Goal: Task Accomplishment & Management: Complete application form

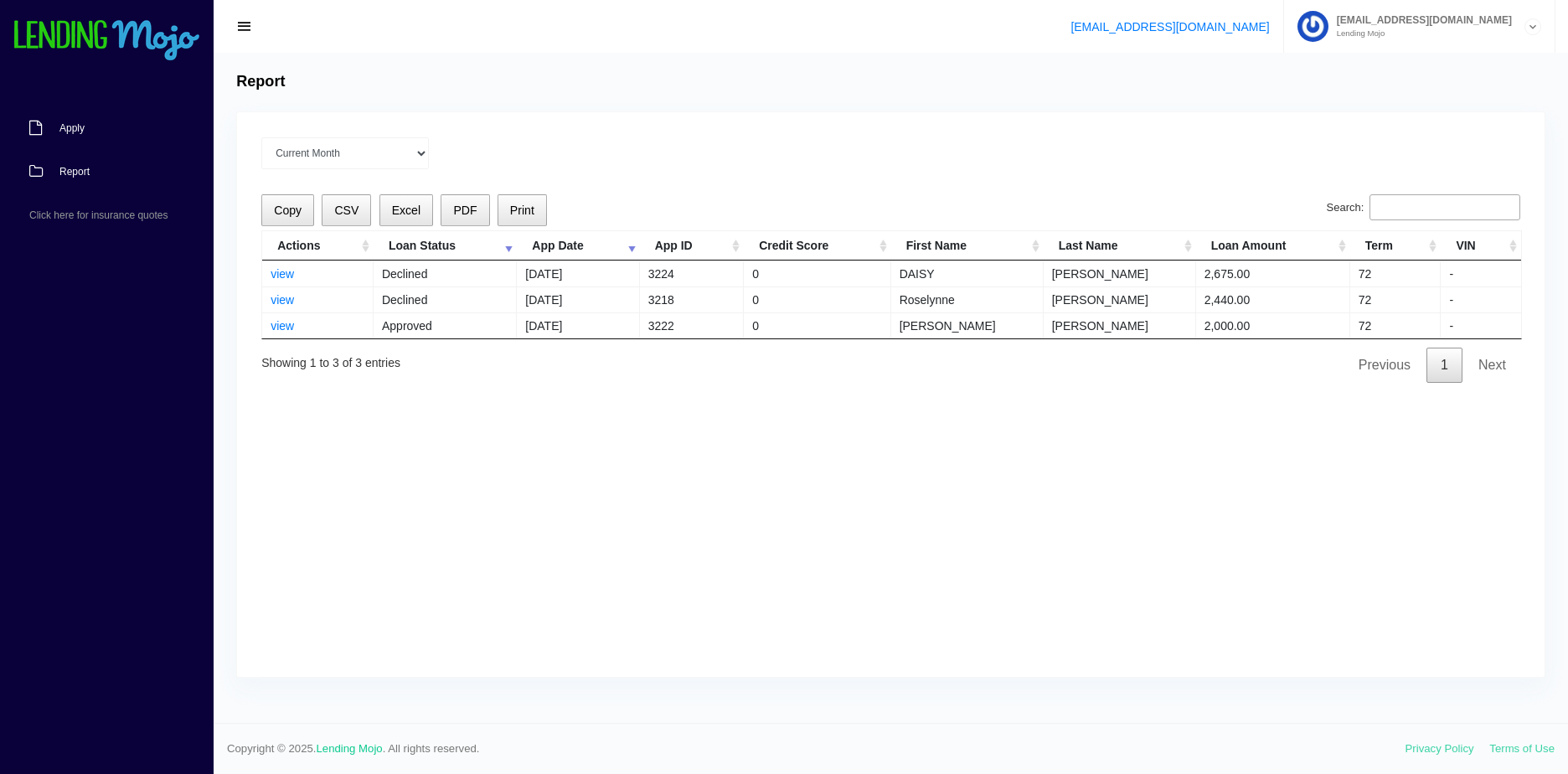
click at [102, 135] on link "Apply" at bounding box center [98, 127] width 197 height 43
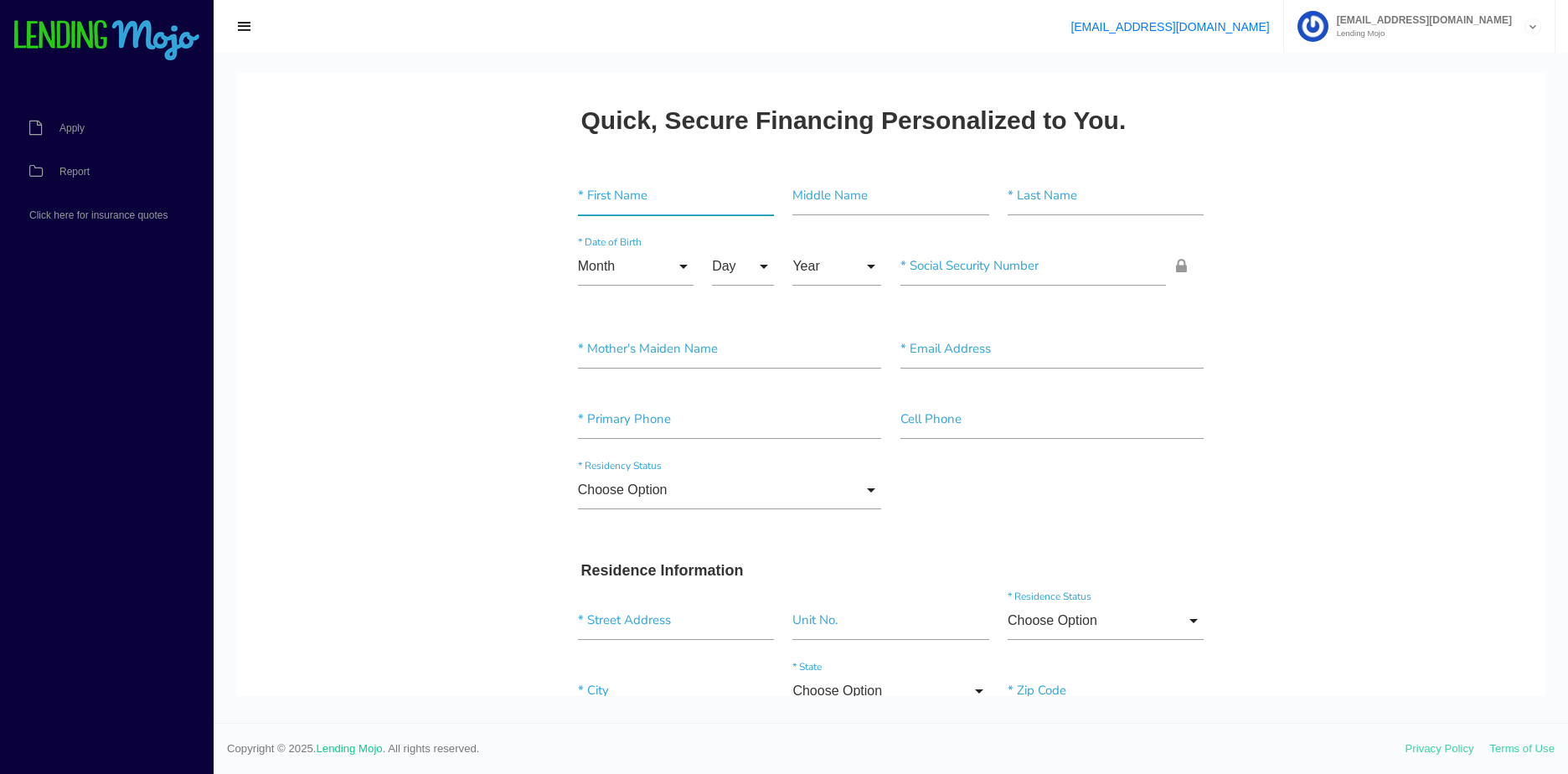
drag, startPoint x: 642, startPoint y: 191, endPoint x: 610, endPoint y: 199, distance: 33.0
click at [642, 191] on input"] "text" at bounding box center [675, 196] width 196 height 39
paste input"] "[PERSON_NAME] [PERSON_NAME]"
type input"] "[PERSON_NAME] [PERSON_NAME]"
click at [1107, 205] on input"] "text" at bounding box center [1106, 196] width 196 height 39
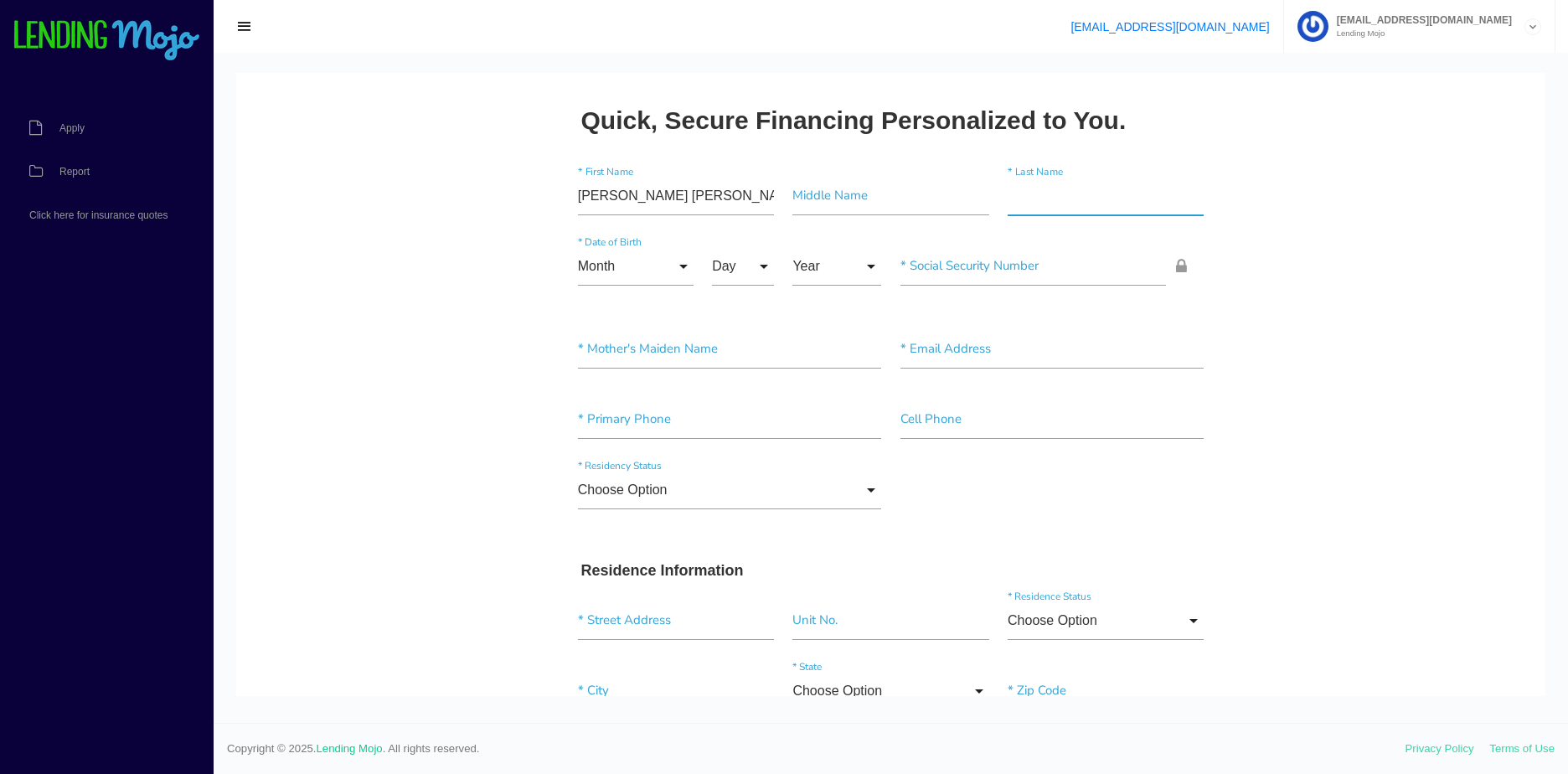
paste input"] "[PERSON_NAME]"
type input"] "[PERSON_NAME]"
click at [624, 255] on input "Month" at bounding box center [635, 266] width 115 height 39
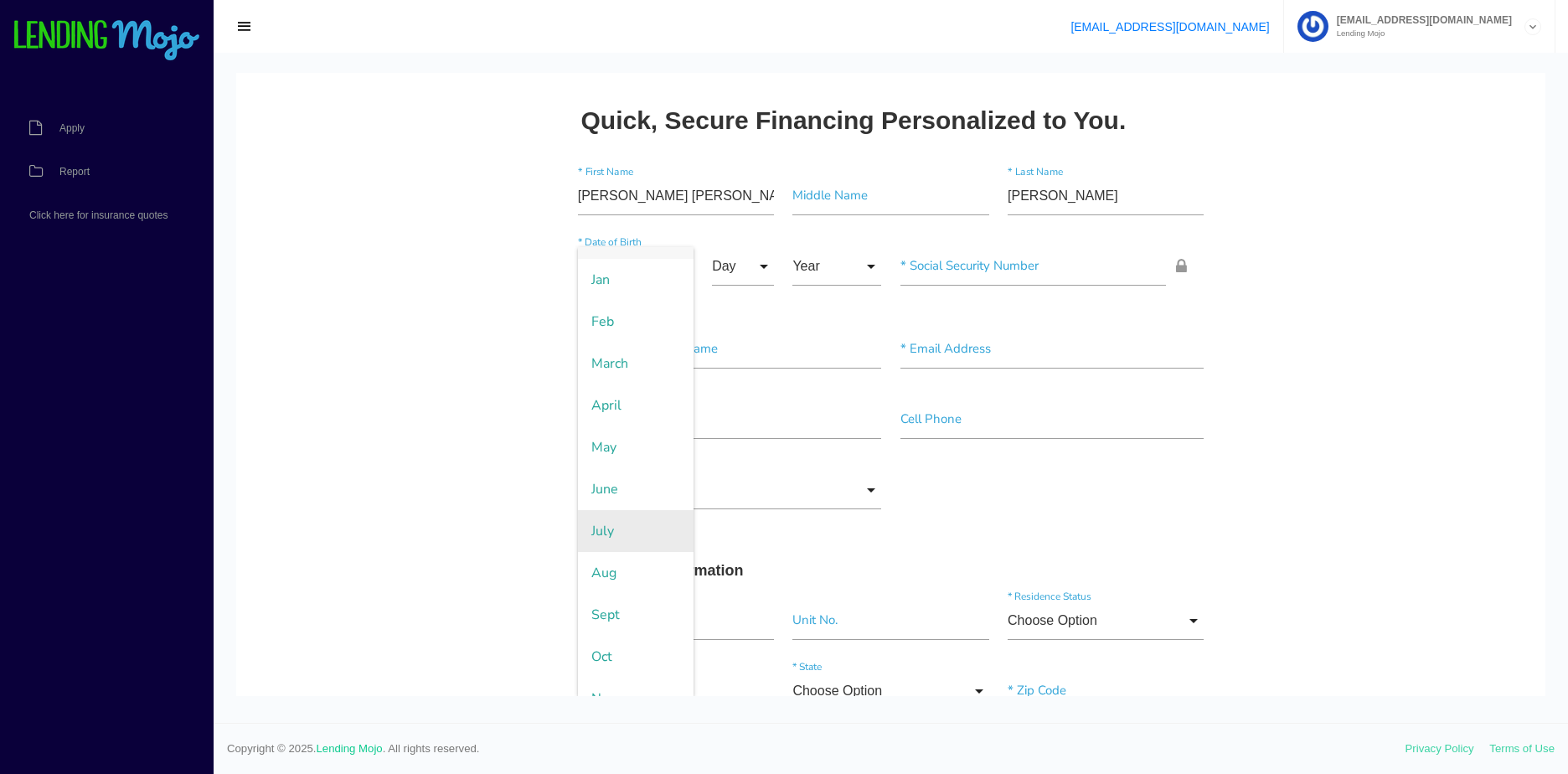
scroll to position [84, 0]
click at [614, 600] on span "Oct" at bounding box center [635, 602] width 115 height 42
type input "Oct"
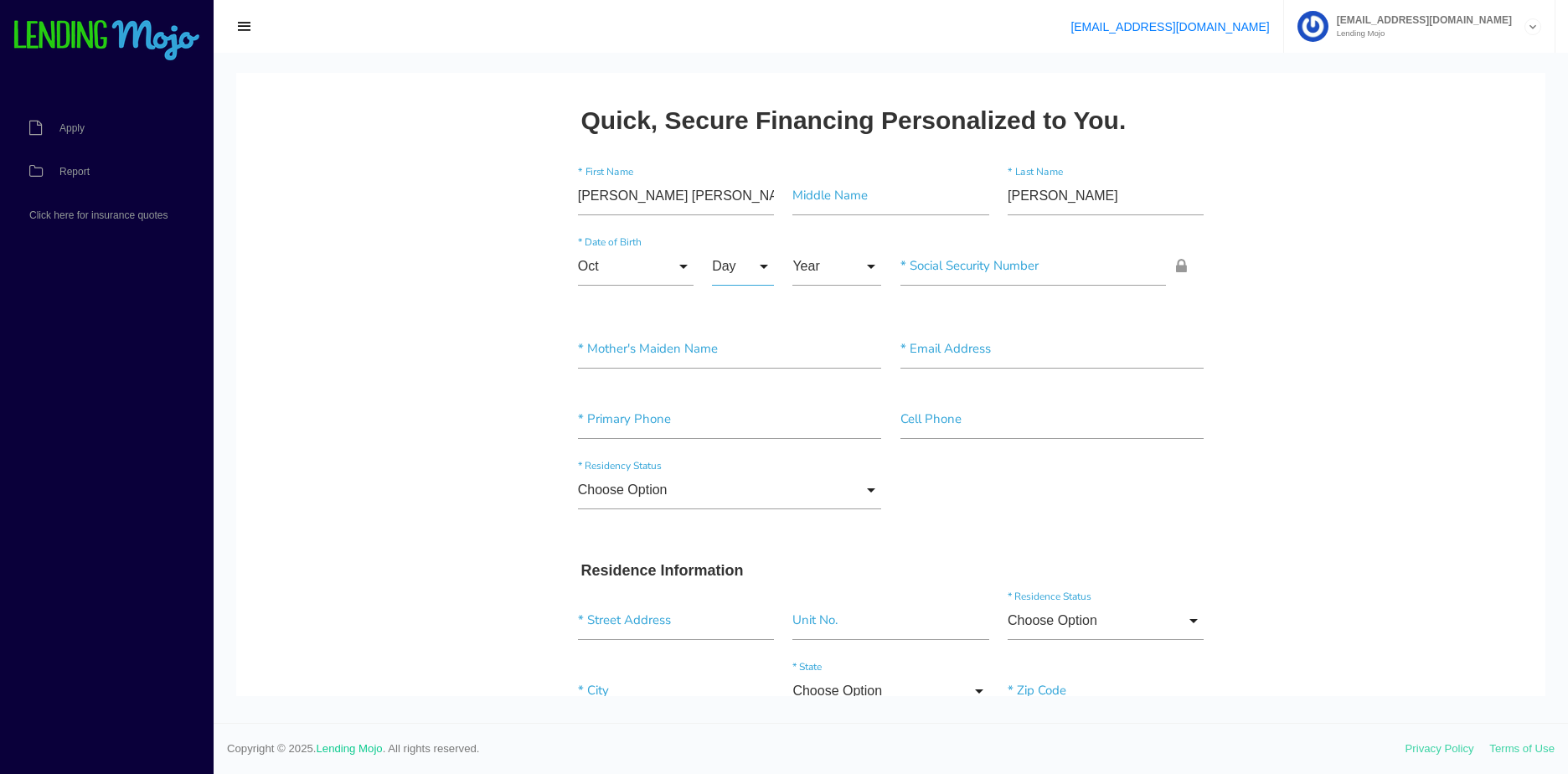
click at [722, 267] on input "Day" at bounding box center [743, 266] width 62 height 39
click at [743, 550] on span "23" at bounding box center [754, 561] width 84 height 42
type input "23"
click at [827, 264] on input "Year" at bounding box center [837, 266] width 89 height 39
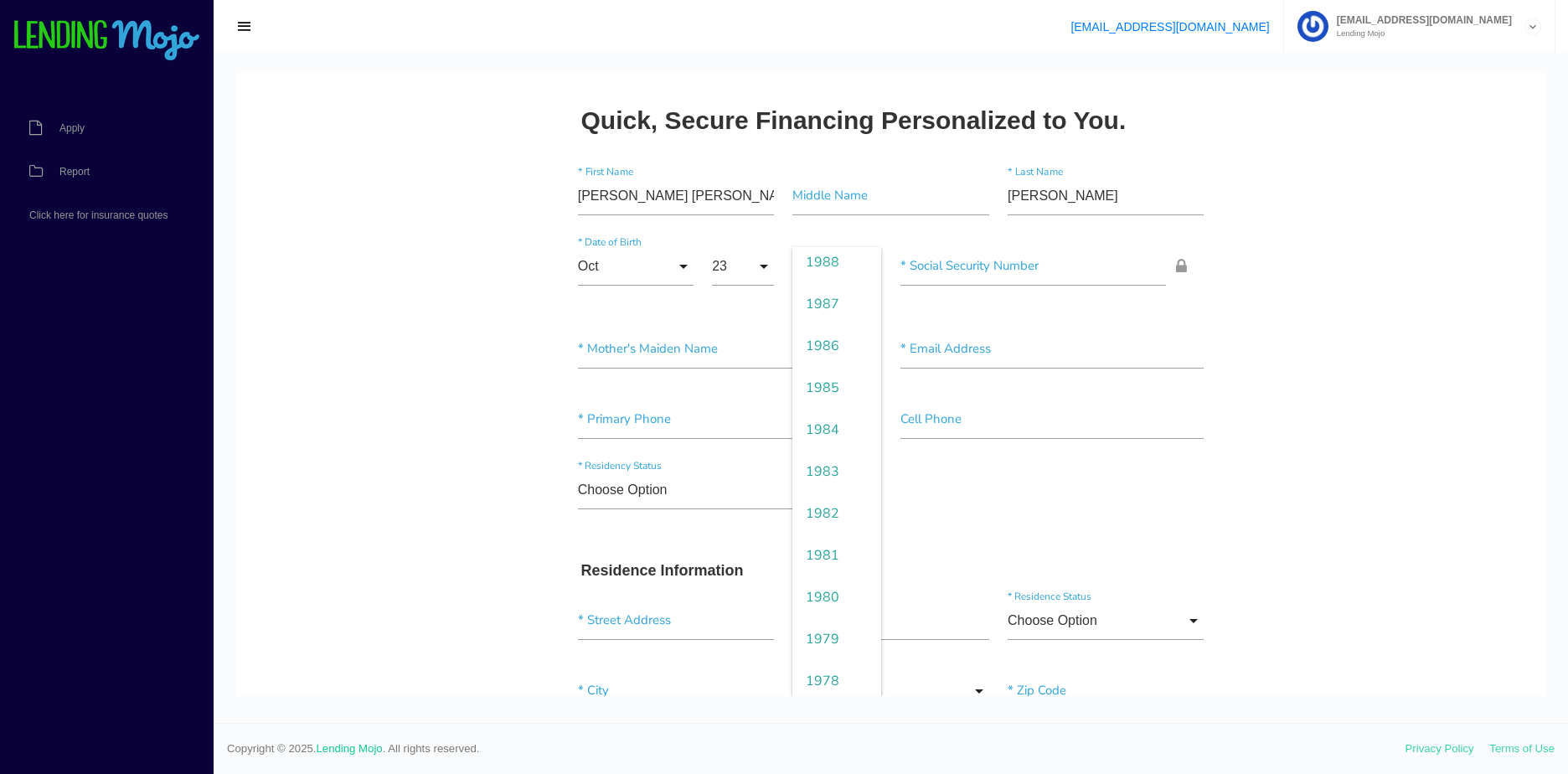
scroll to position [1172, 0]
click at [821, 556] on span "1973" at bounding box center [837, 561] width 89 height 42
type input "1973"
click at [987, 263] on input"] "text" at bounding box center [1033, 266] width 266 height 39
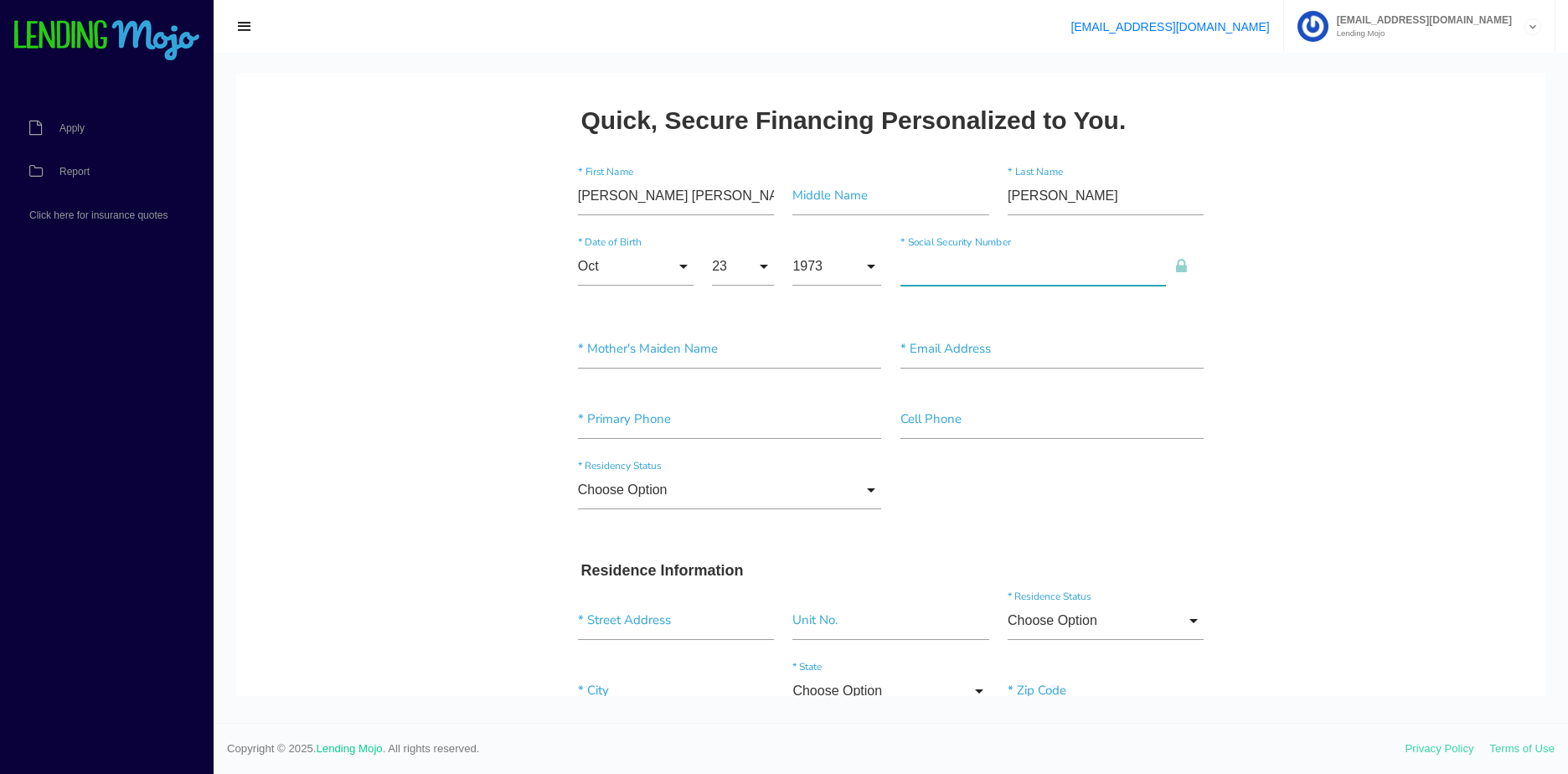
paste input"] "555-29-5124"
type input"] "555-29-5124"
click at [689, 393] on div "* Primary Phone Cell Phone" at bounding box center [892, 423] width 645 height 70
click at [688, 406] on input"] "text" at bounding box center [729, 419] width 304 height 39
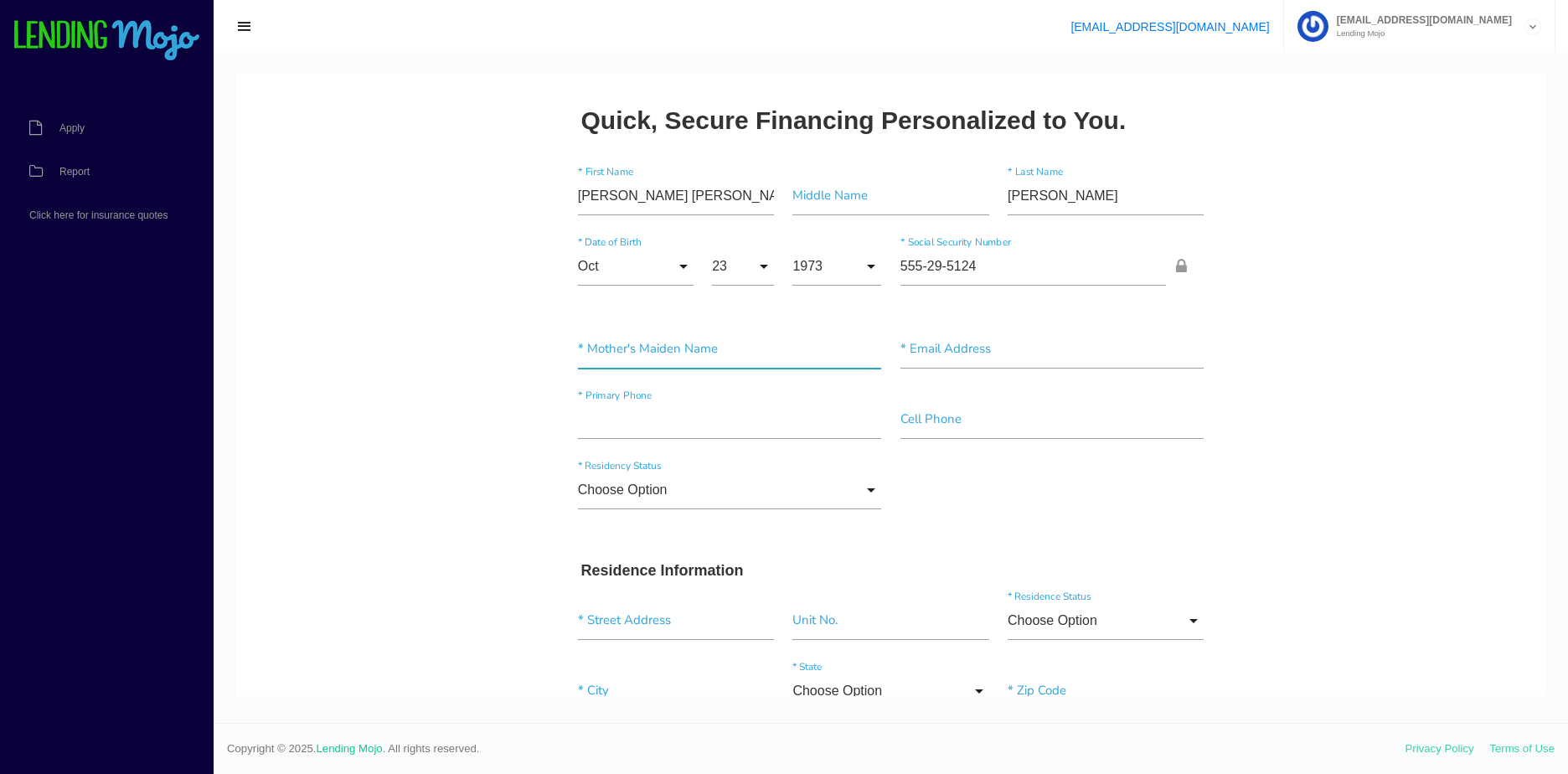
click at [640, 338] on input"] "text" at bounding box center [729, 349] width 304 height 39
paste input"] "[PERSON_NAME]"
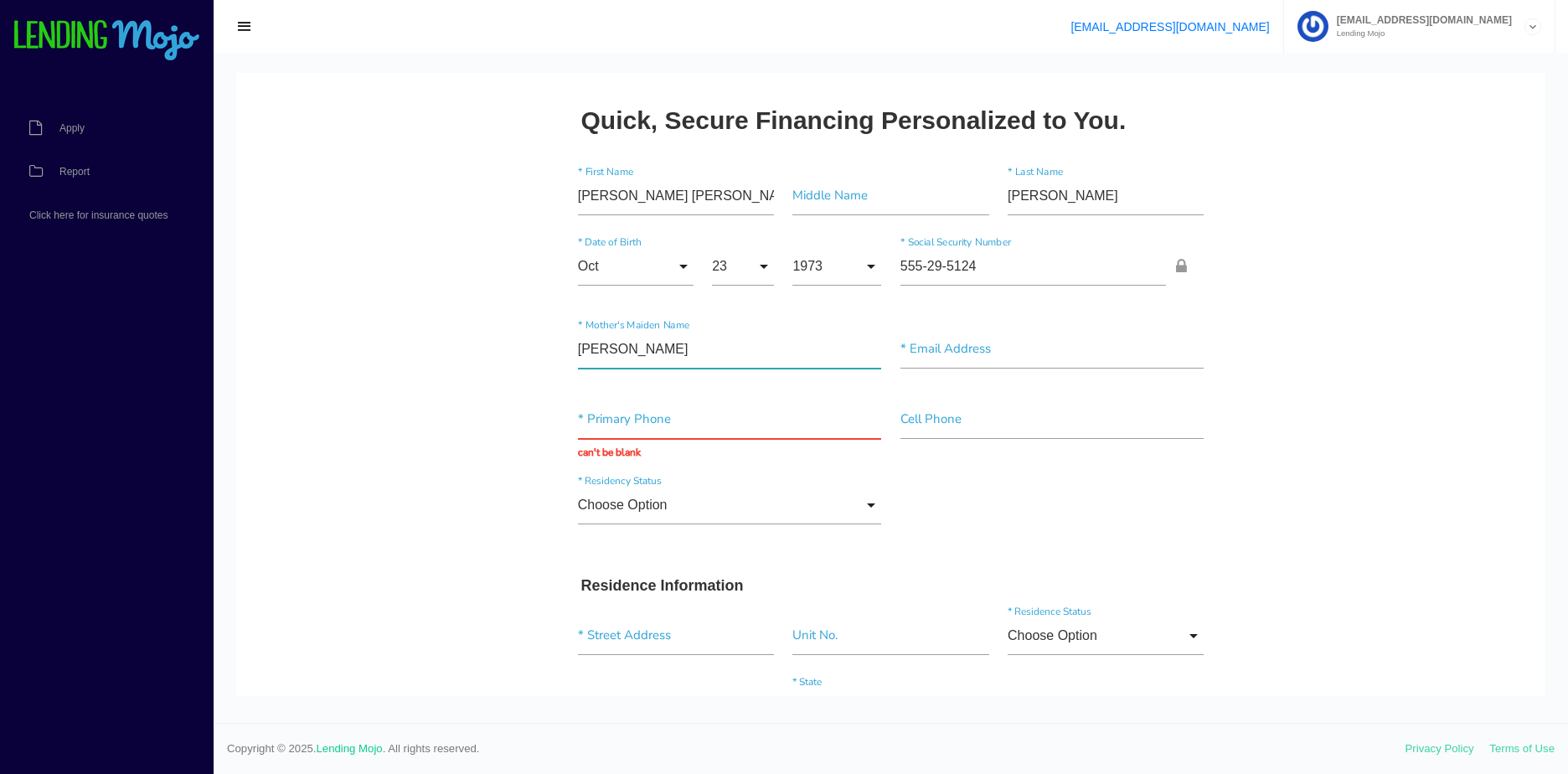
type input"] "[PERSON_NAME]"
click at [1092, 352] on input"] "text" at bounding box center [1051, 349] width 304 height 39
paste input"] "1@ICU.ONE"
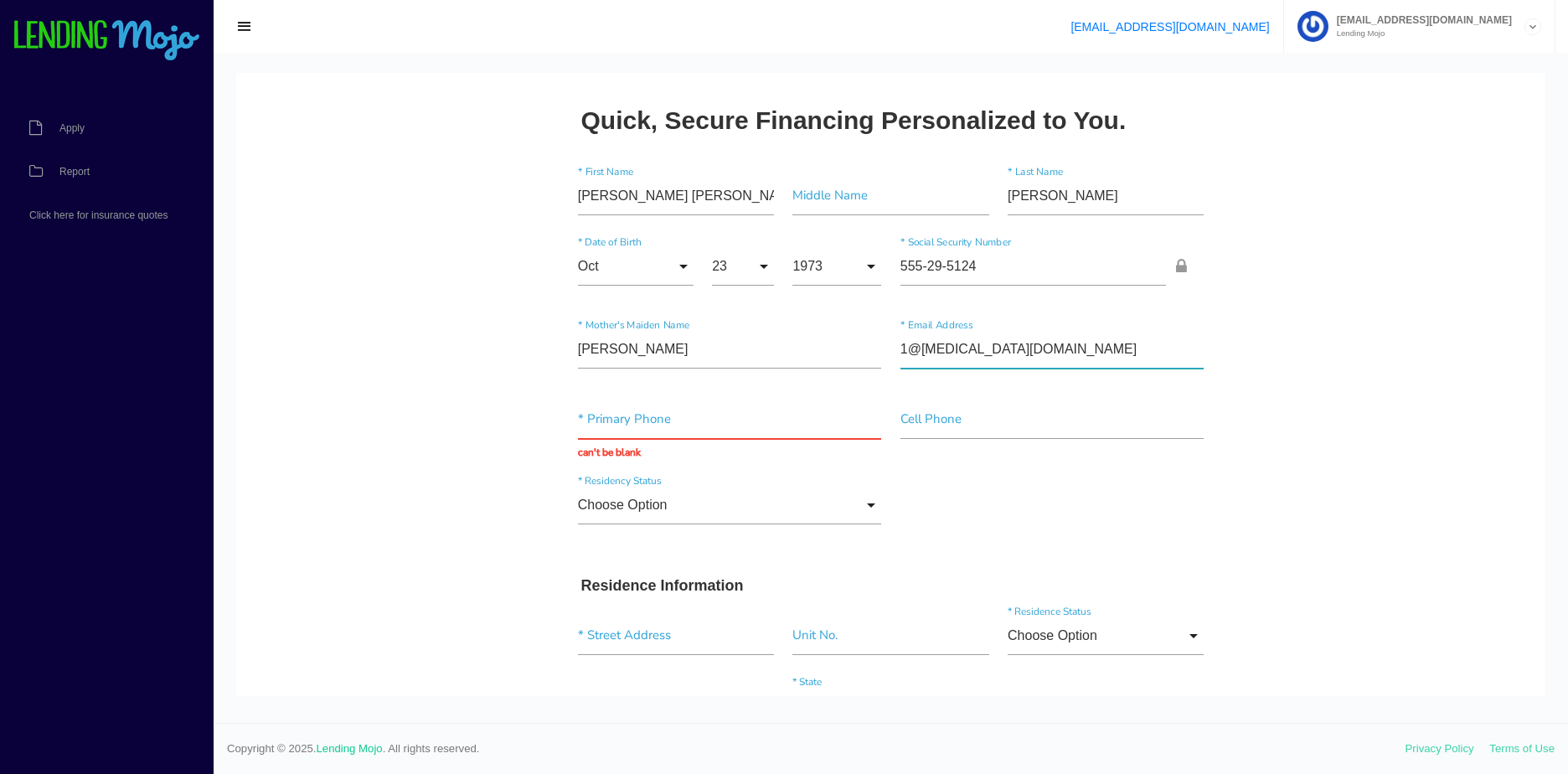
type input"] "1@ICU.ONE"
click at [739, 358] on input"] "[PERSON_NAME]" at bounding box center [729, 349] width 304 height 39
drag, startPoint x: 995, startPoint y: 424, endPoint x: 981, endPoint y: 426, distance: 14.1
click at [995, 424] on input"] "text" at bounding box center [1051, 419] width 304 height 39
paste input"] "(612) 387-0518"
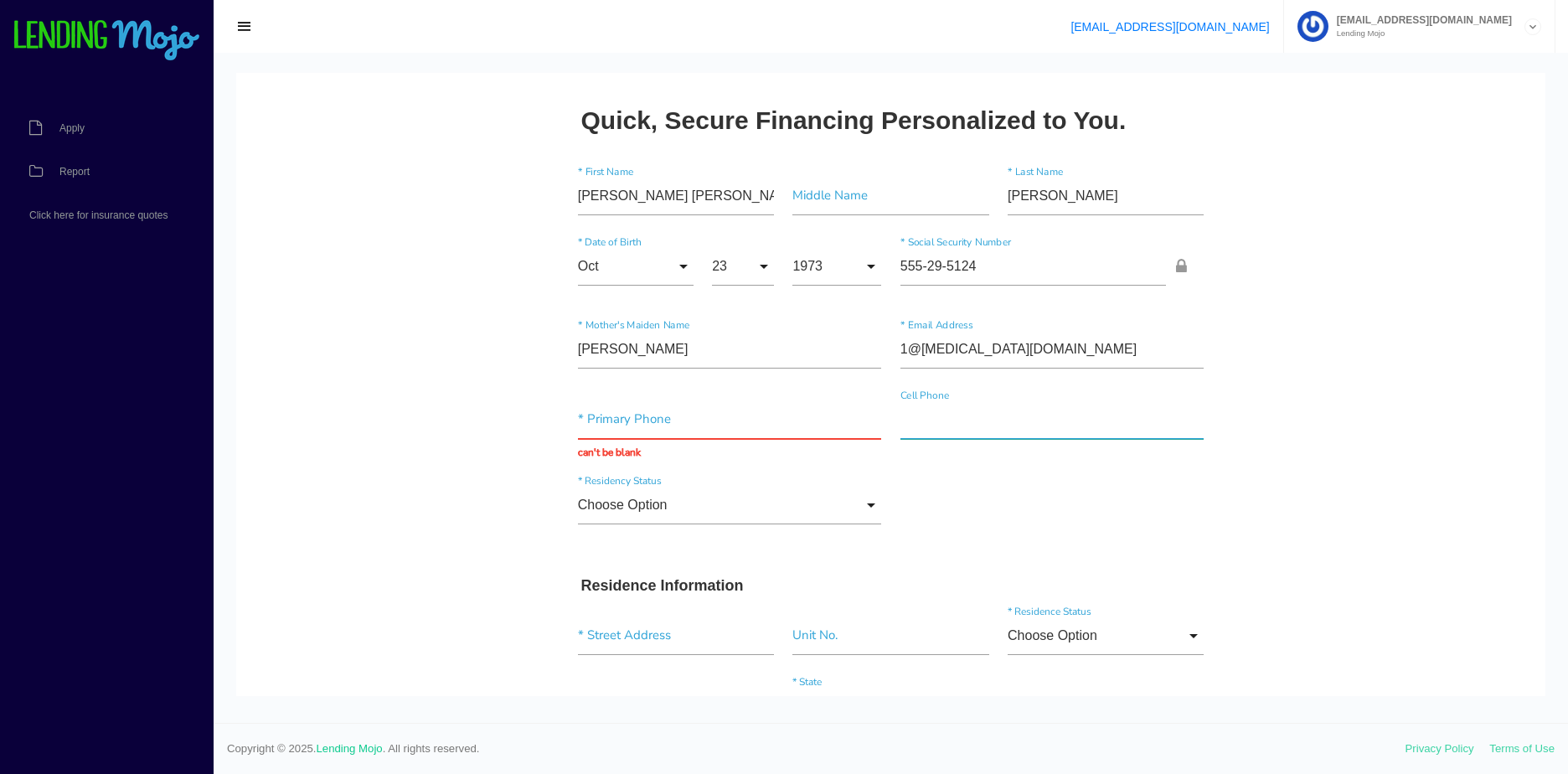
type input"] "(612) 387-0518"
click at [739, 429] on input "text" at bounding box center [729, 419] width 304 height 39
paste input "(612) 387-0518"
type input "(612) 387-0518"
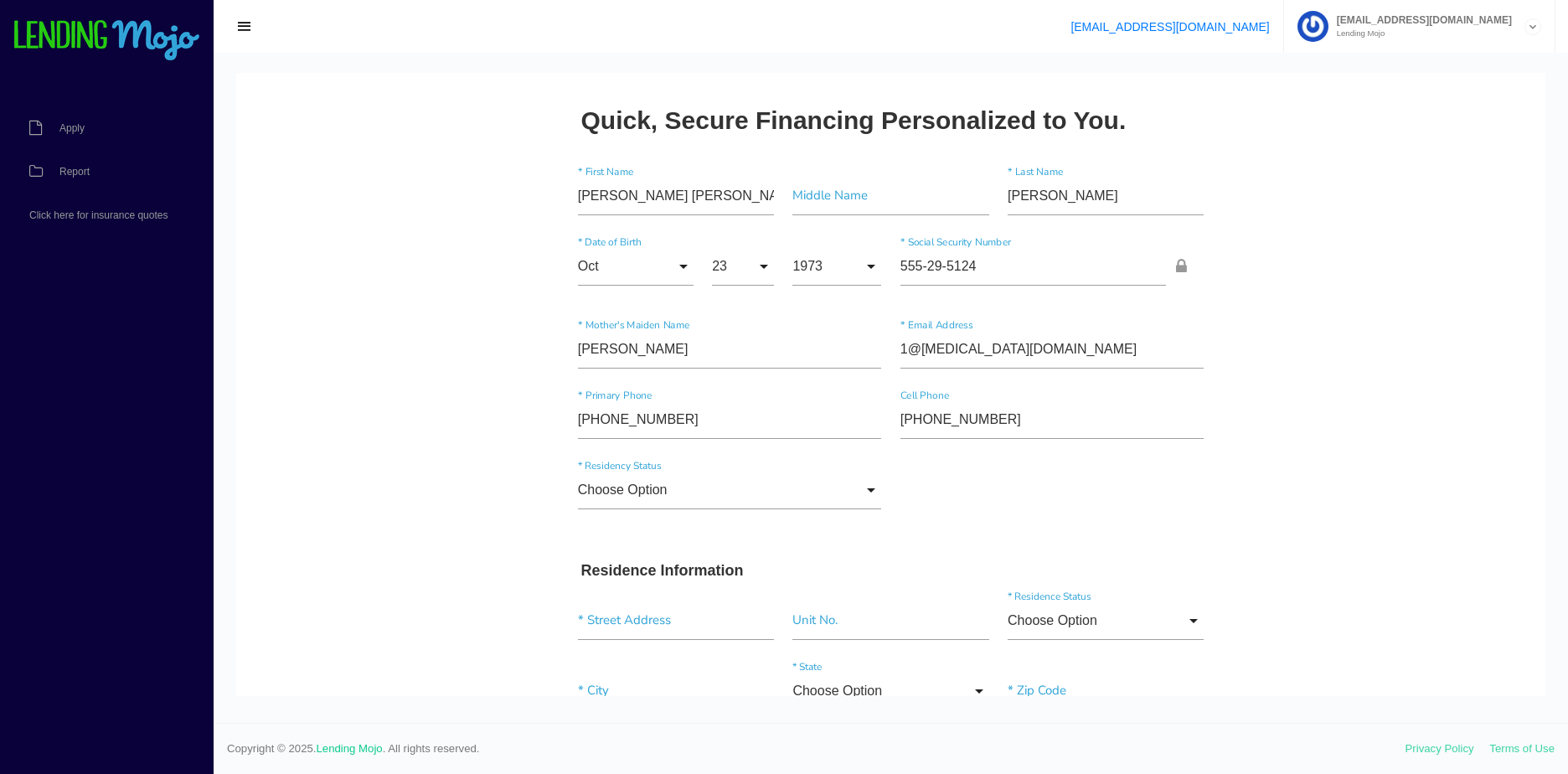
click at [663, 491] on input "Choose Option" at bounding box center [729, 490] width 304 height 39
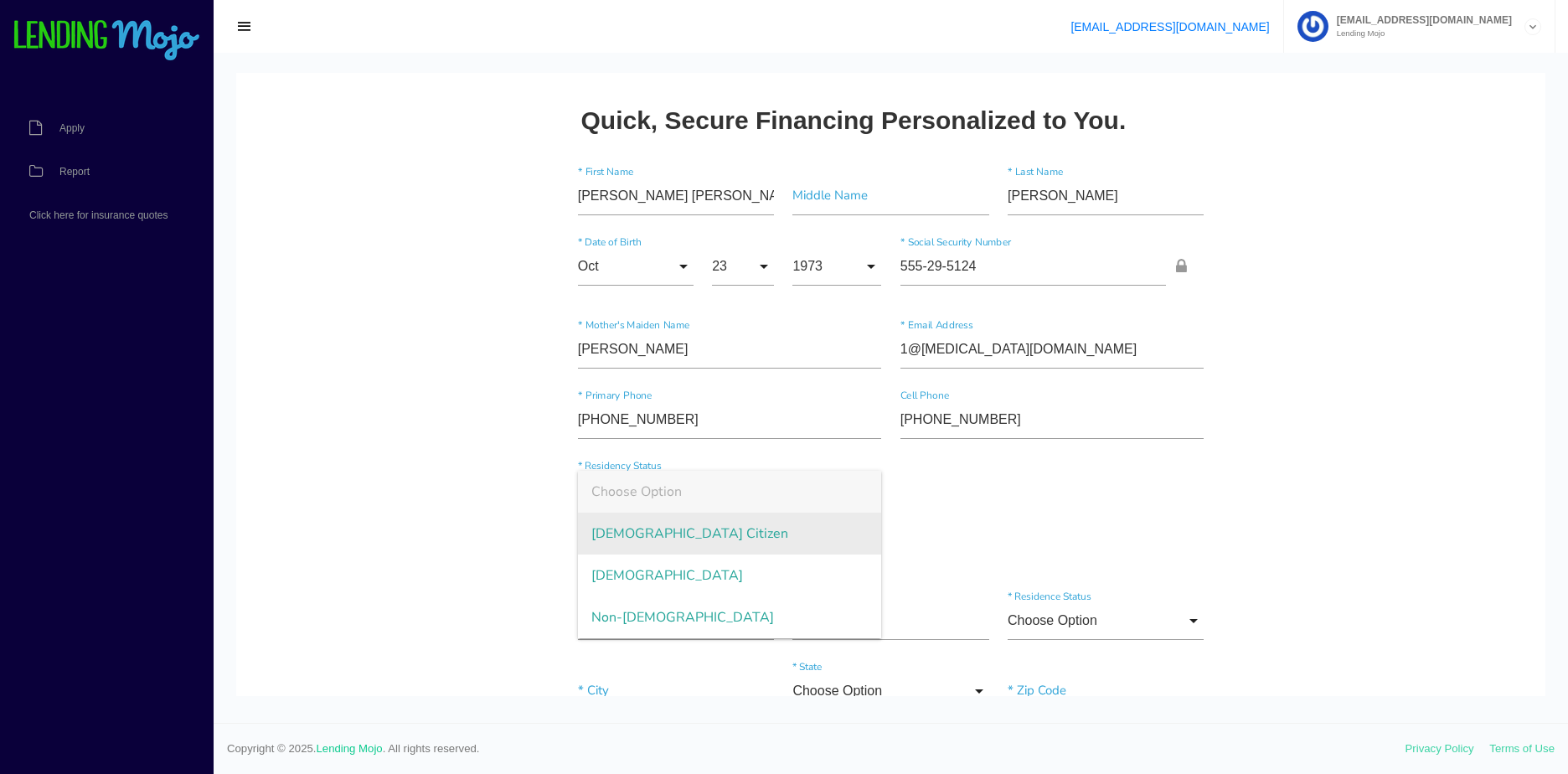
click at [657, 543] on span "US Citizen" at bounding box center [729, 533] width 304 height 42
type input "US Citizen"
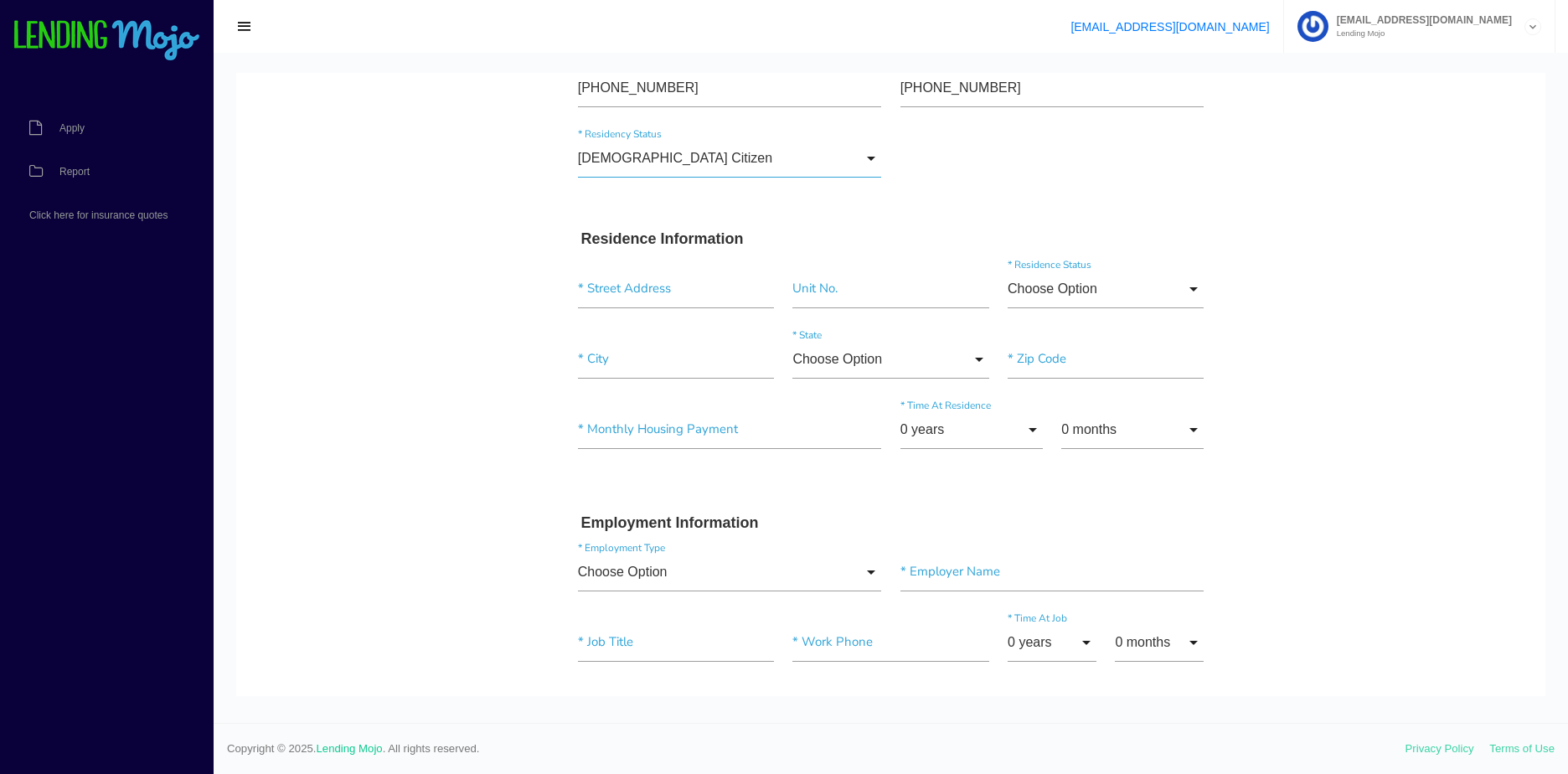
scroll to position [335, 0]
click at [646, 293] on input "text" at bounding box center [675, 285] width 196 height 39
paste input "2929 CHICAGO AVE APT 237"
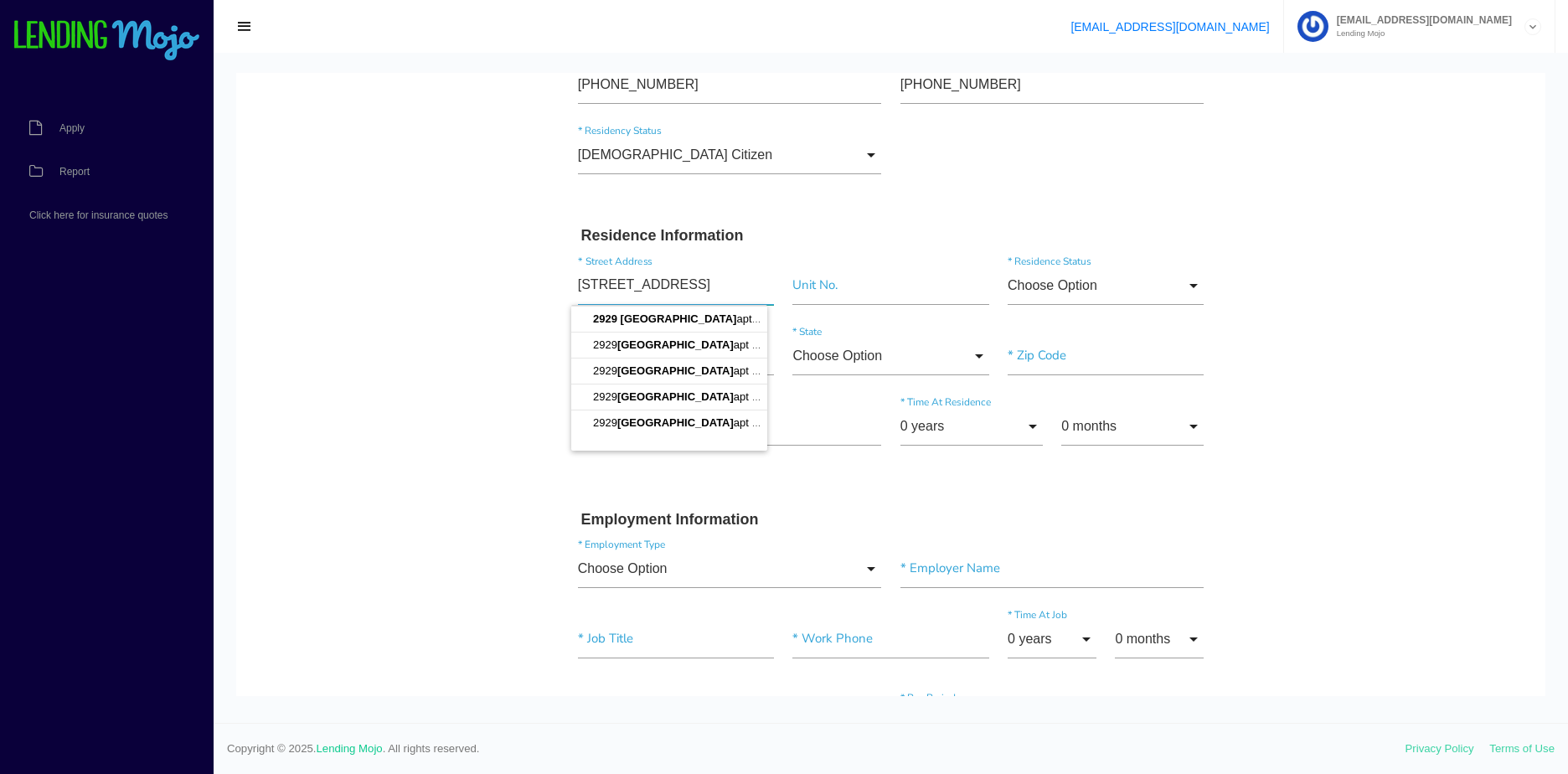
type input "2929 CHICAGO AVE APT 237"
click at [1060, 301] on input "Choose Option" at bounding box center [1106, 285] width 196 height 39
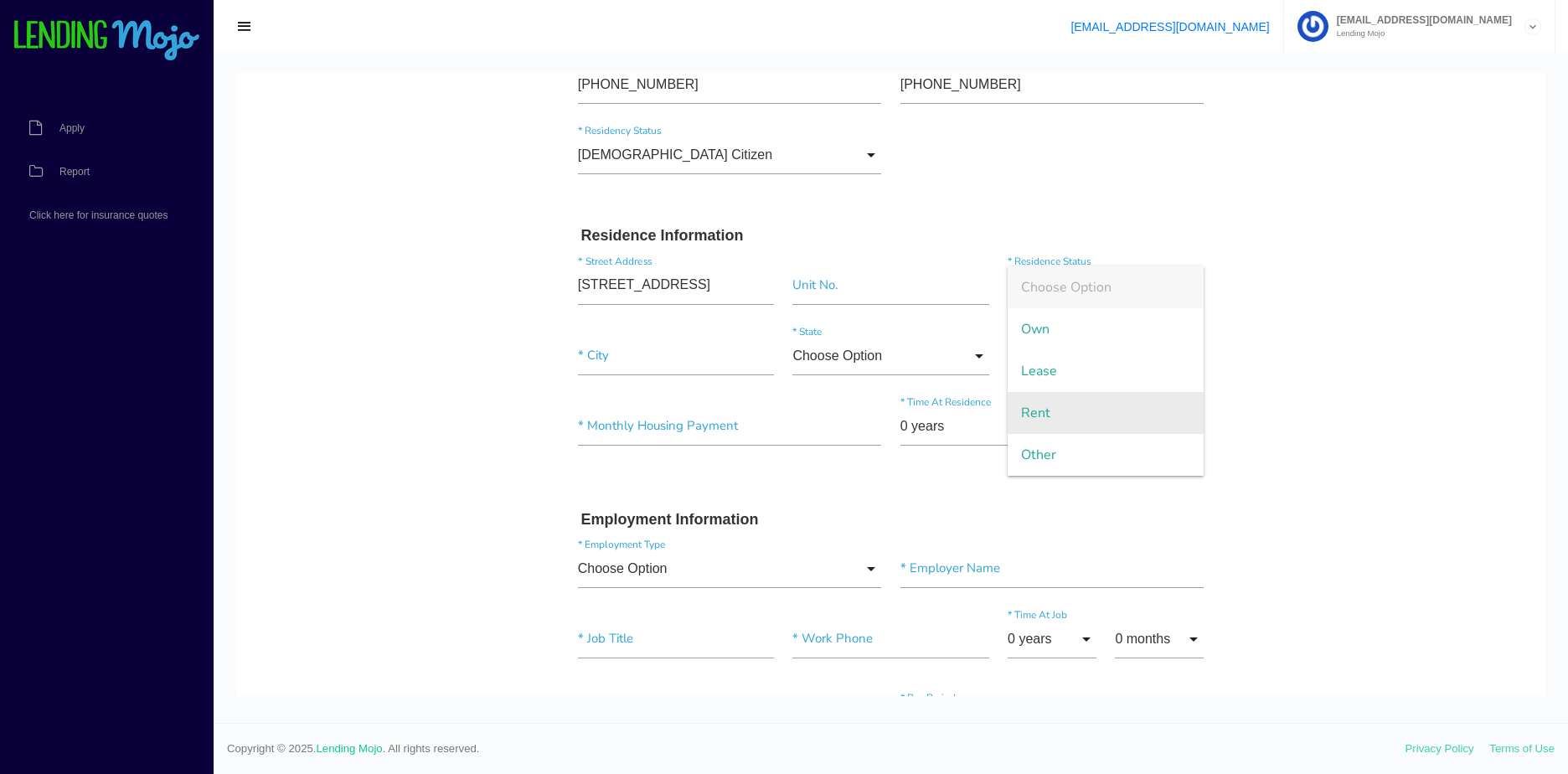
click at [1075, 407] on span "Rent" at bounding box center [1106, 412] width 196 height 42
type input "Rent"
click at [610, 368] on input"] "text" at bounding box center [675, 356] width 196 height 39
paste input"] "MINNEAPOLIS"
type input"] "MINNEAPOLIS"
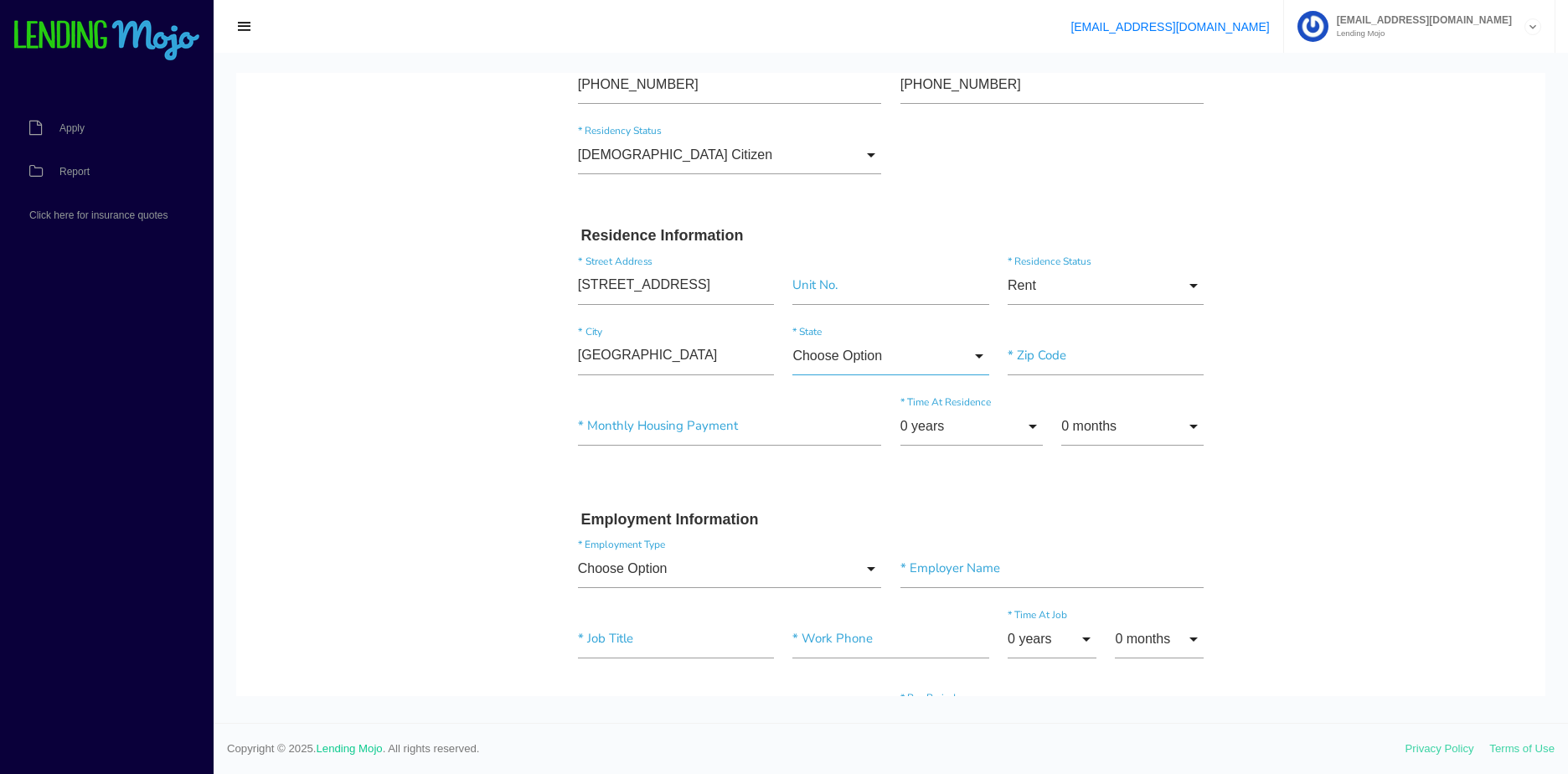
click at [862, 361] on input "Choose Option" at bounding box center [891, 356] width 196 height 39
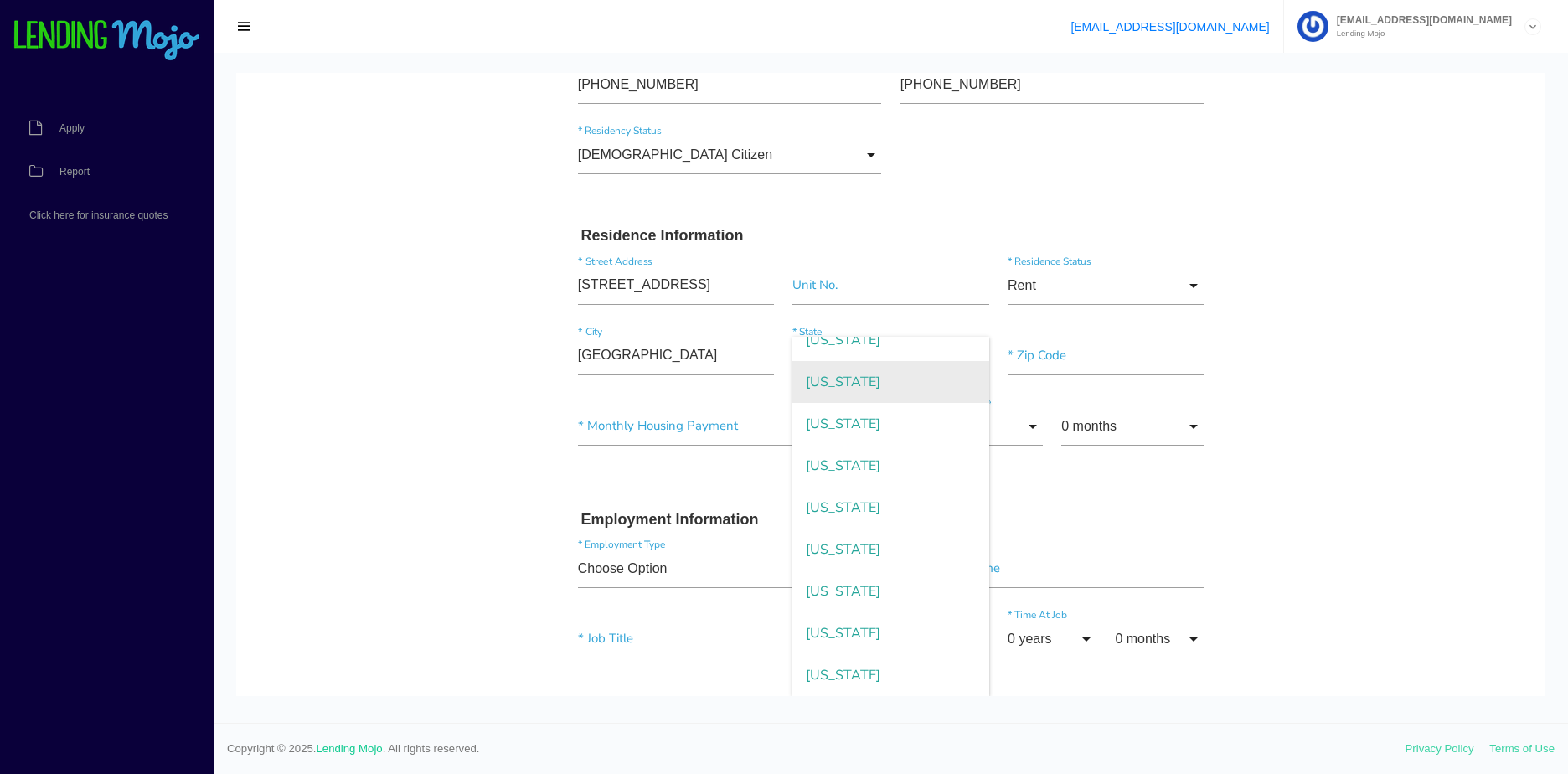
scroll to position [981, 0]
click at [881, 381] on span "Minnesota" at bounding box center [891, 381] width 196 height 42
type input "Minnesota"
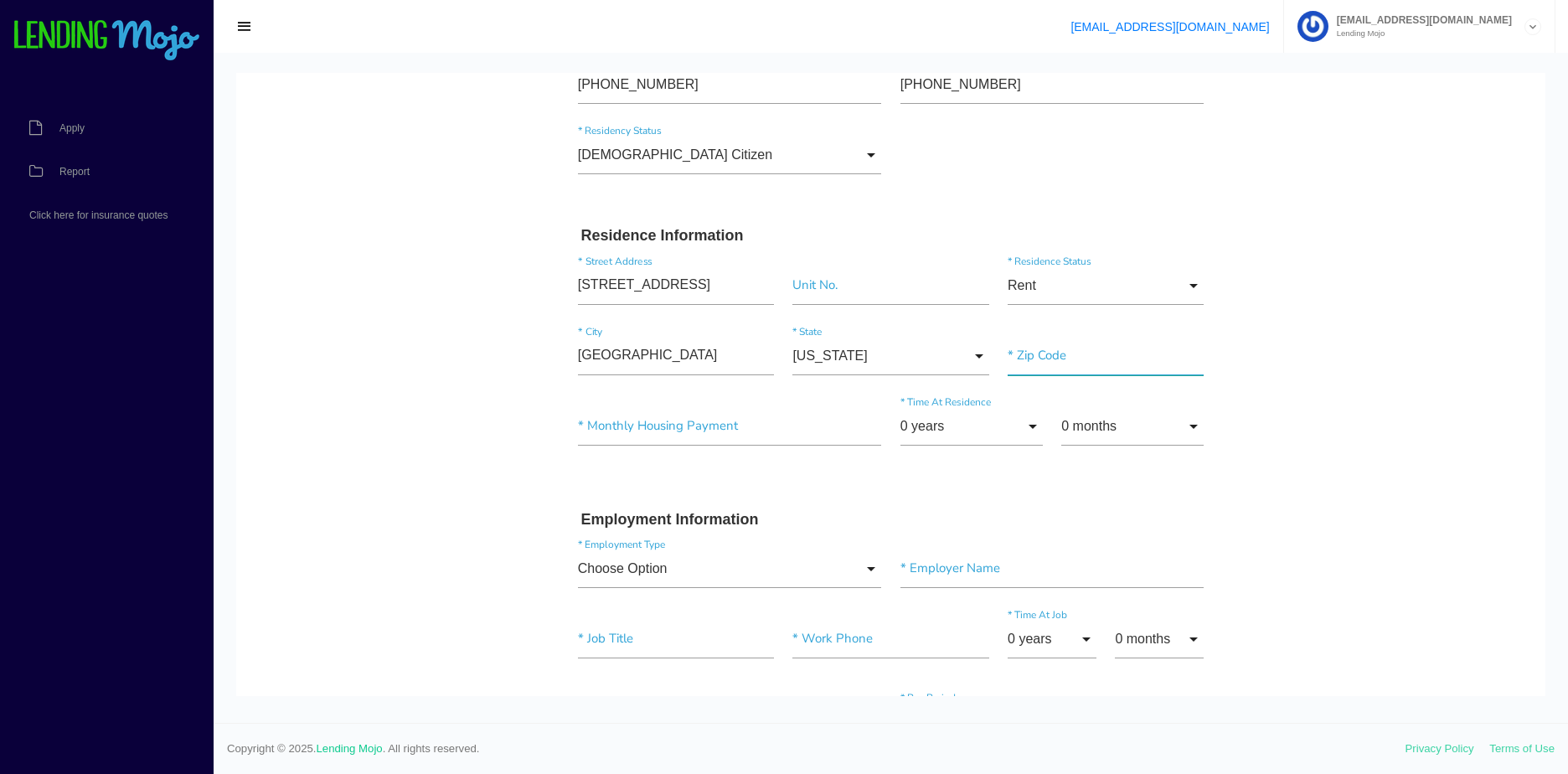
click at [1056, 363] on input"] "text" at bounding box center [1106, 356] width 196 height 39
type input"] "55407"
click at [1416, 358] on body "Quick, Secure Financing Personalized to You. RYAN NATHANIEL SCOTT * First Name …" at bounding box center [891, 667] width 1309 height 1858
click at [641, 432] on input"] "text" at bounding box center [729, 427] width 304 height 39
type input"] "$1,300.00"
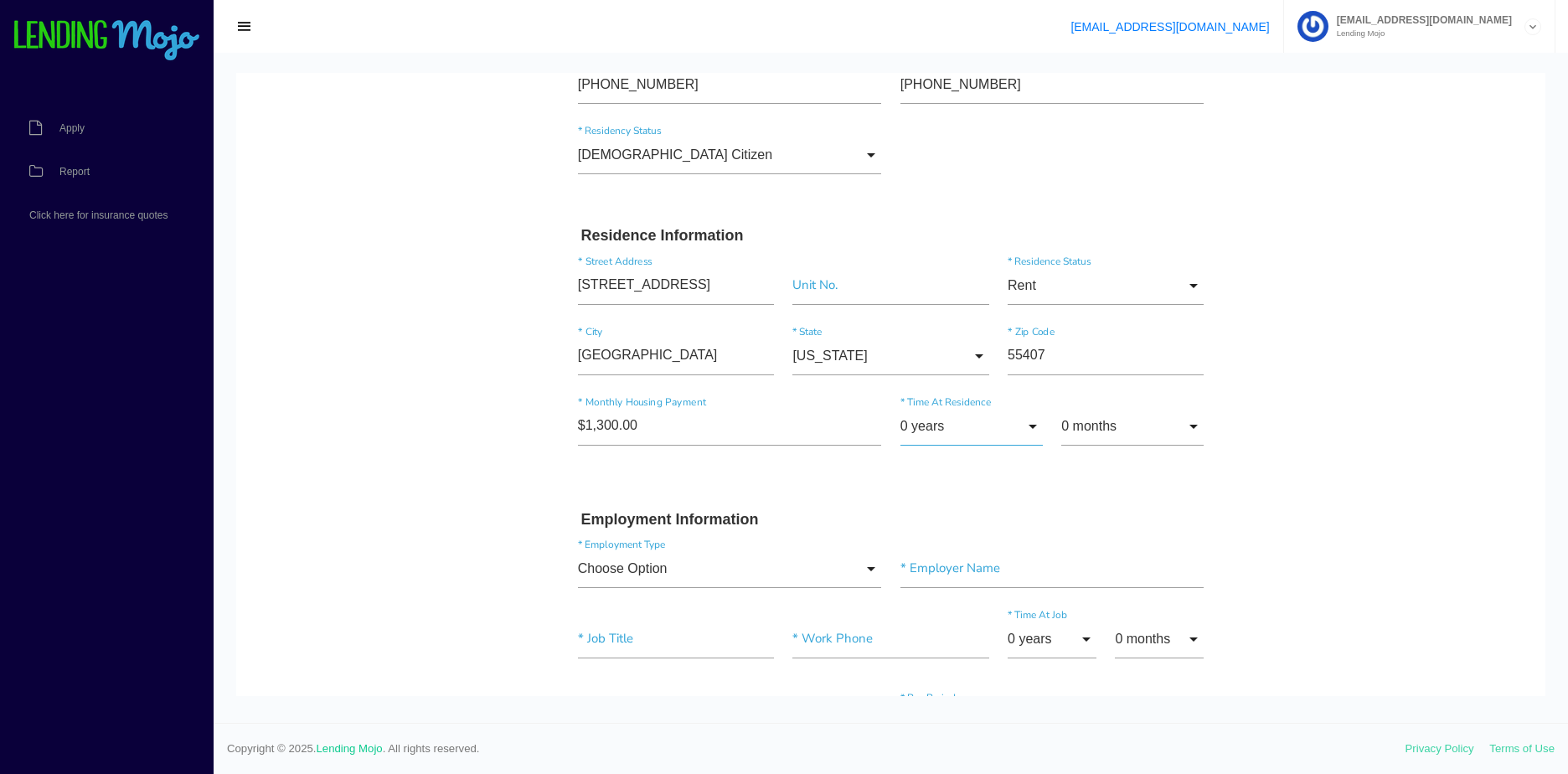
click at [961, 418] on input "0 years" at bounding box center [971, 427] width 142 height 39
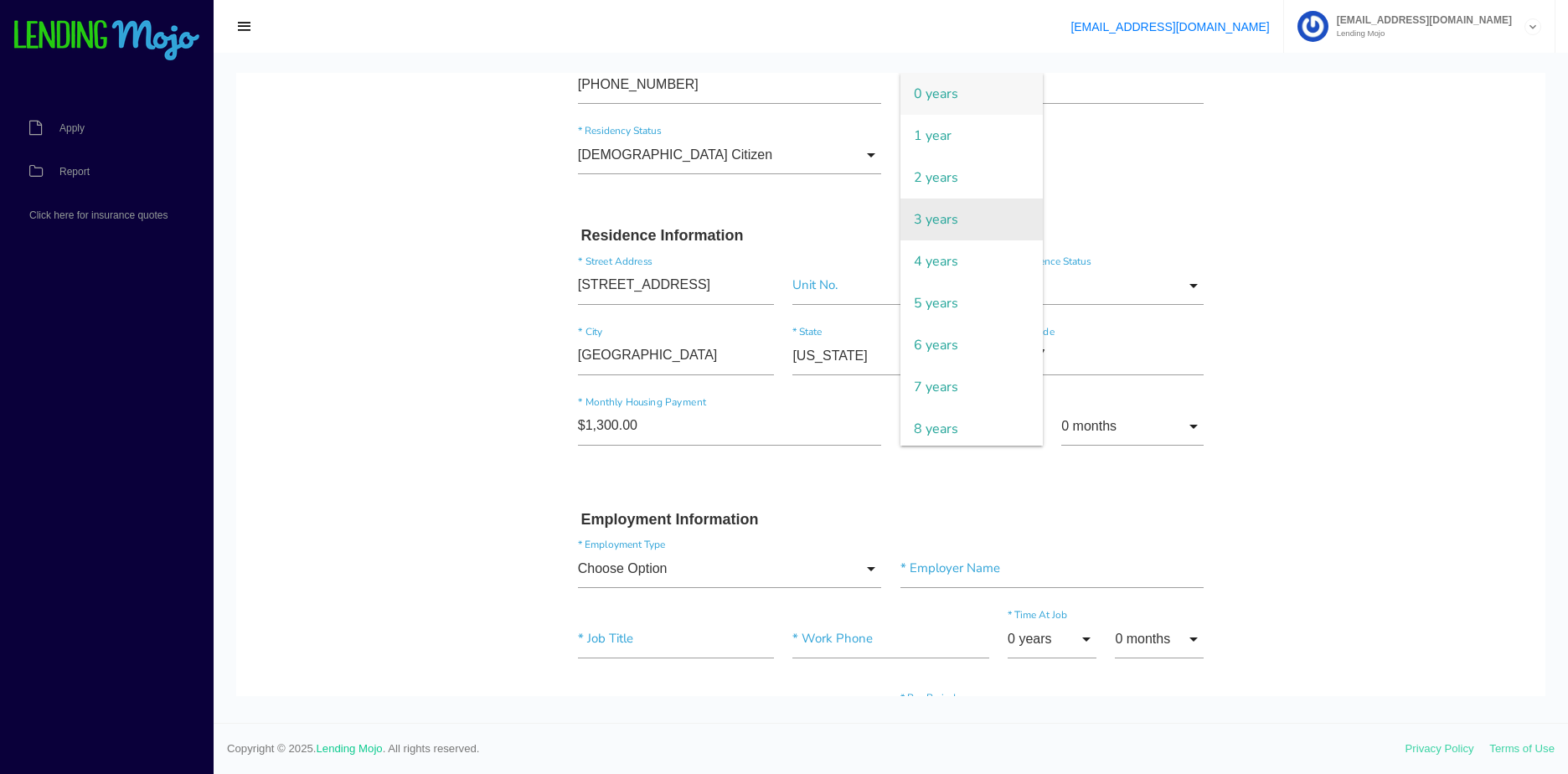
click at [958, 233] on span "3 years" at bounding box center [971, 219] width 142 height 42
type input "3 years"
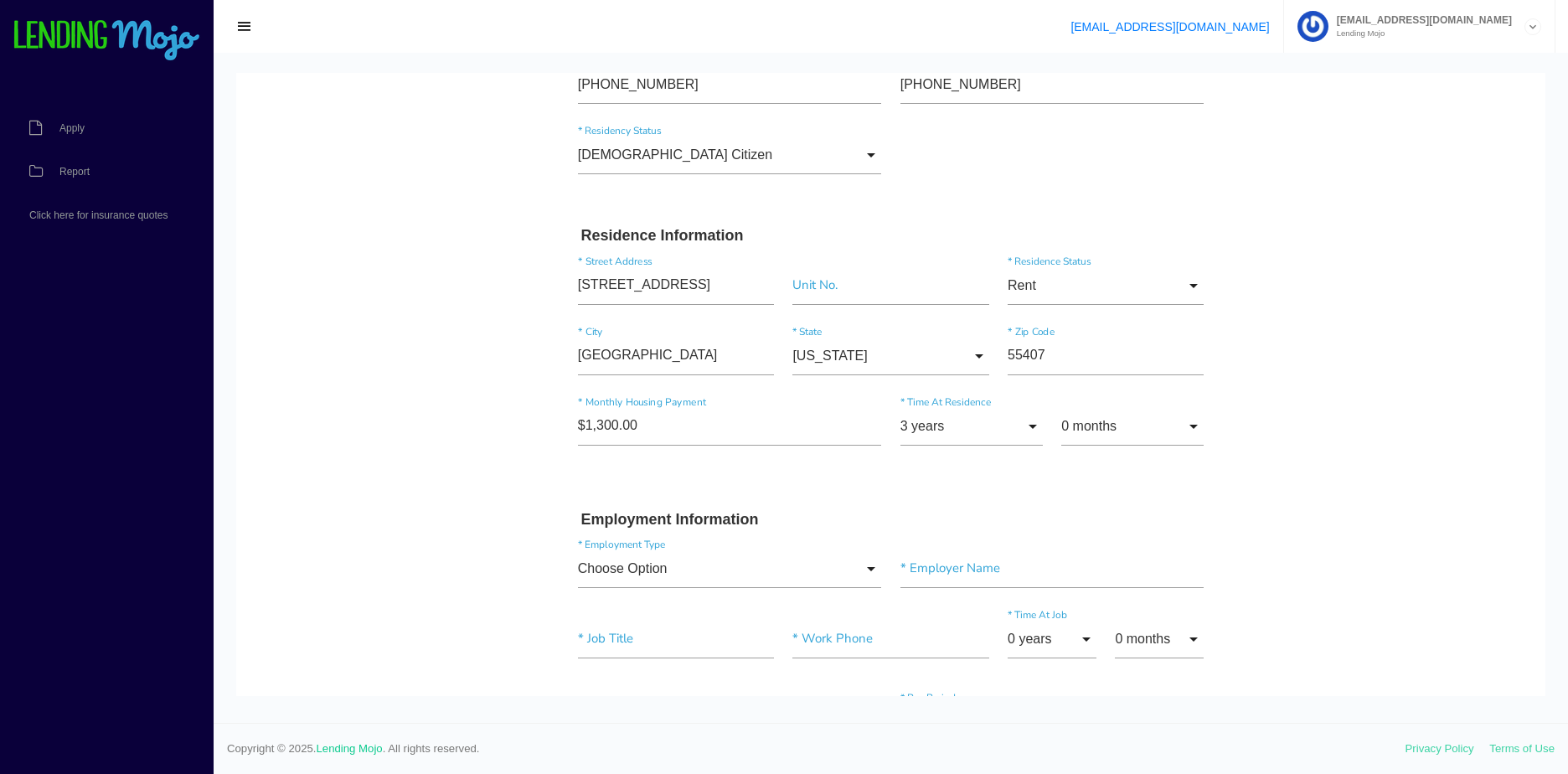
click at [1394, 335] on body "Quick, Secure Financing Personalized to You. RYAN NATHANIEL SCOTT * First Name …" at bounding box center [891, 667] width 1309 height 1858
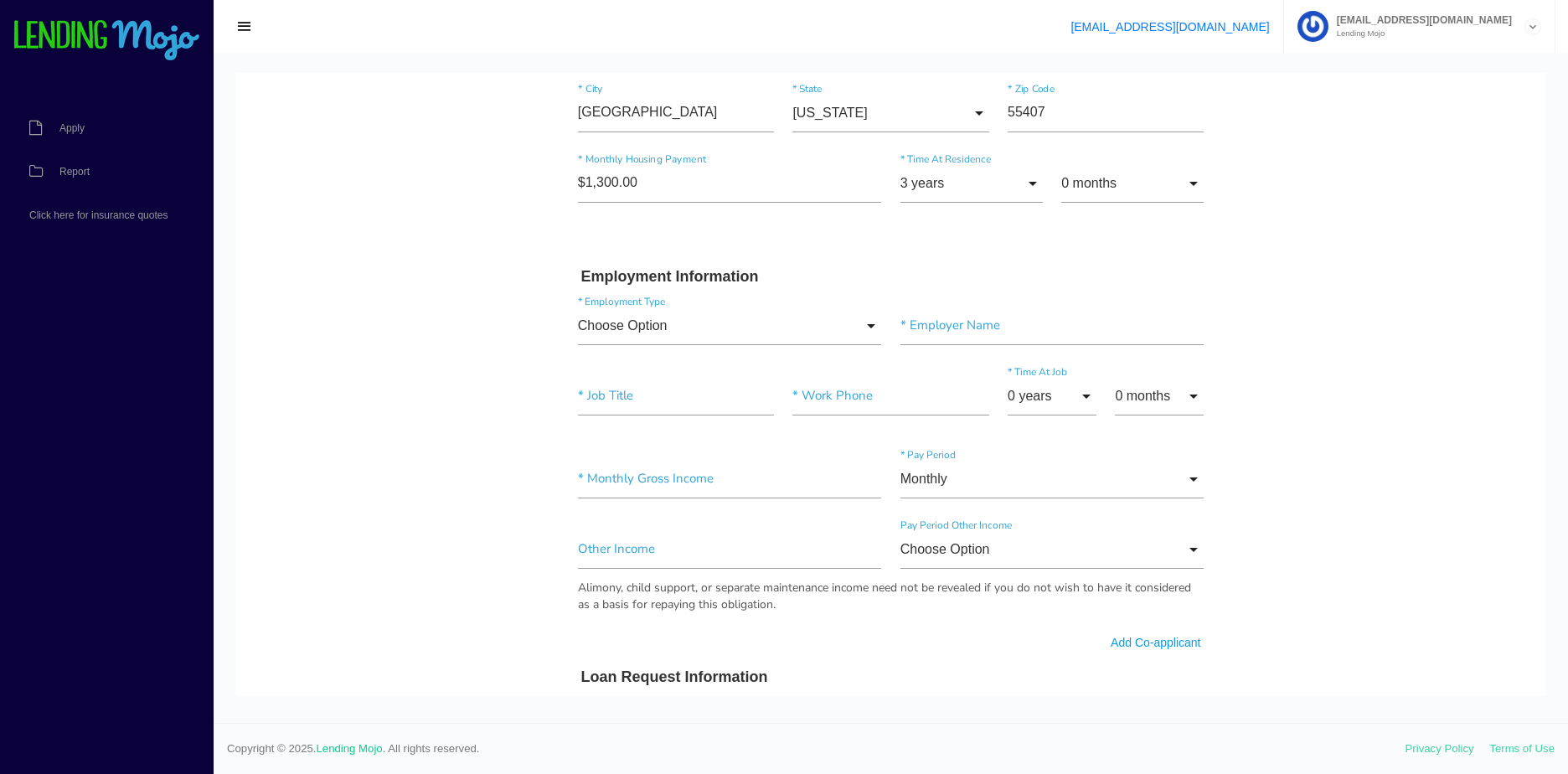
scroll to position [587, 0]
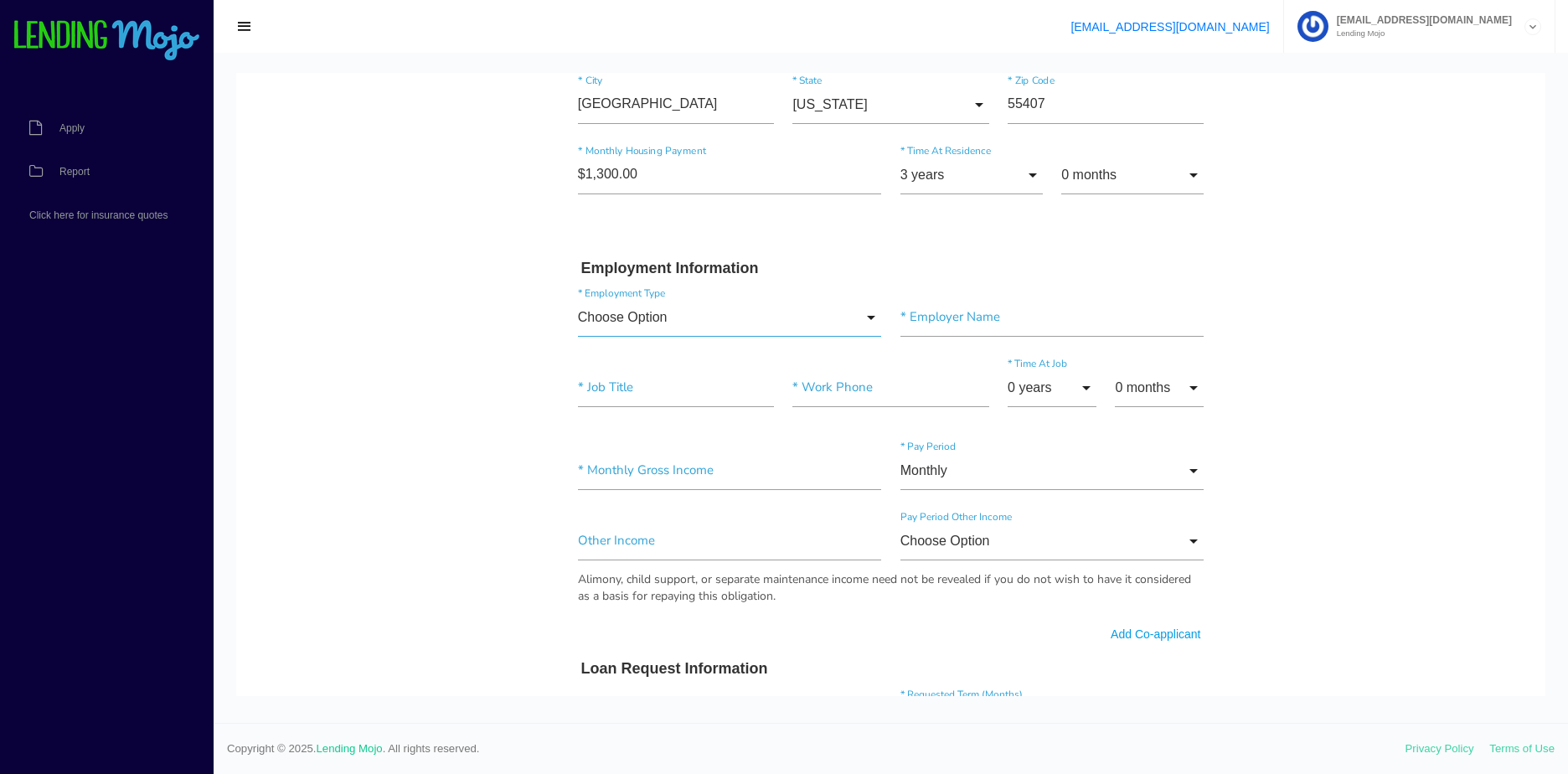
click at [729, 318] on input "Choose Option" at bounding box center [729, 318] width 304 height 39
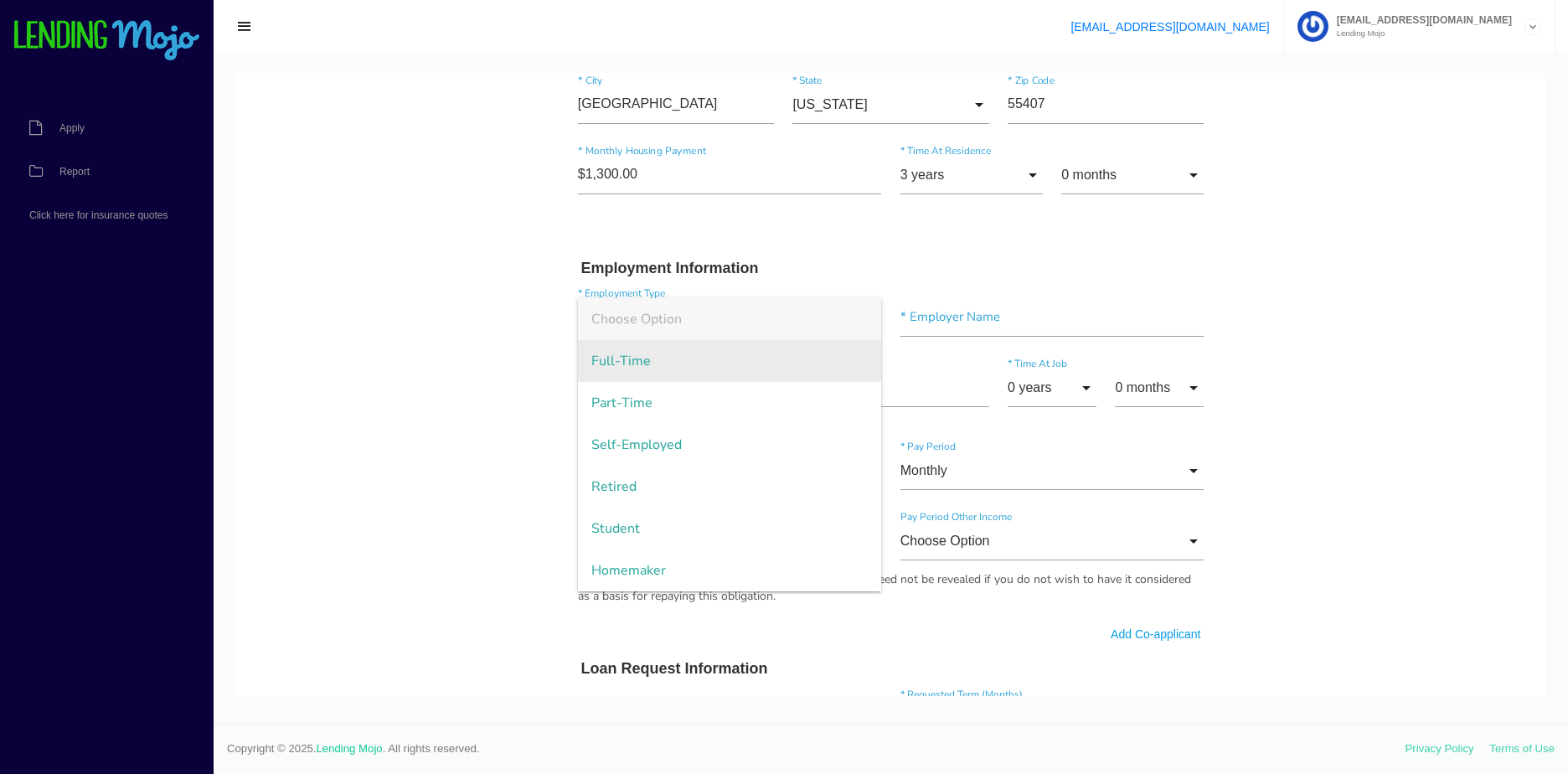
click at [689, 371] on span "Full-Time" at bounding box center [729, 360] width 304 height 42
type input "Full-Time"
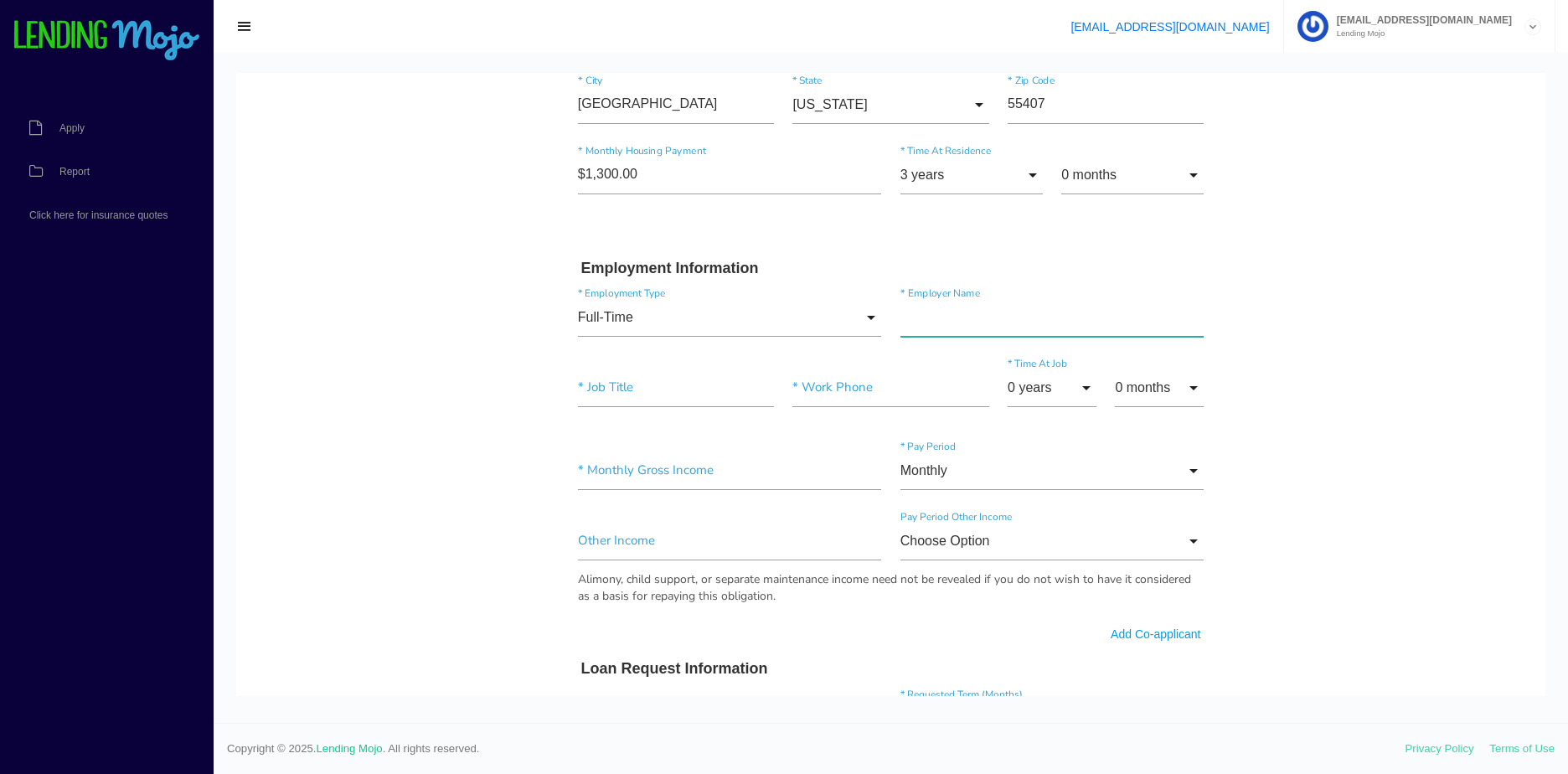
drag, startPoint x: 1052, startPoint y: 309, endPoint x: 856, endPoint y: 376, distance: 207.1
click at [1052, 309] on input"] "text" at bounding box center [1051, 318] width 304 height 39
paste input"] "IATSE 490"
type input"] "IATSE 490"
drag, startPoint x: 657, startPoint y: 396, endPoint x: 752, endPoint y: 395, distance: 95.0
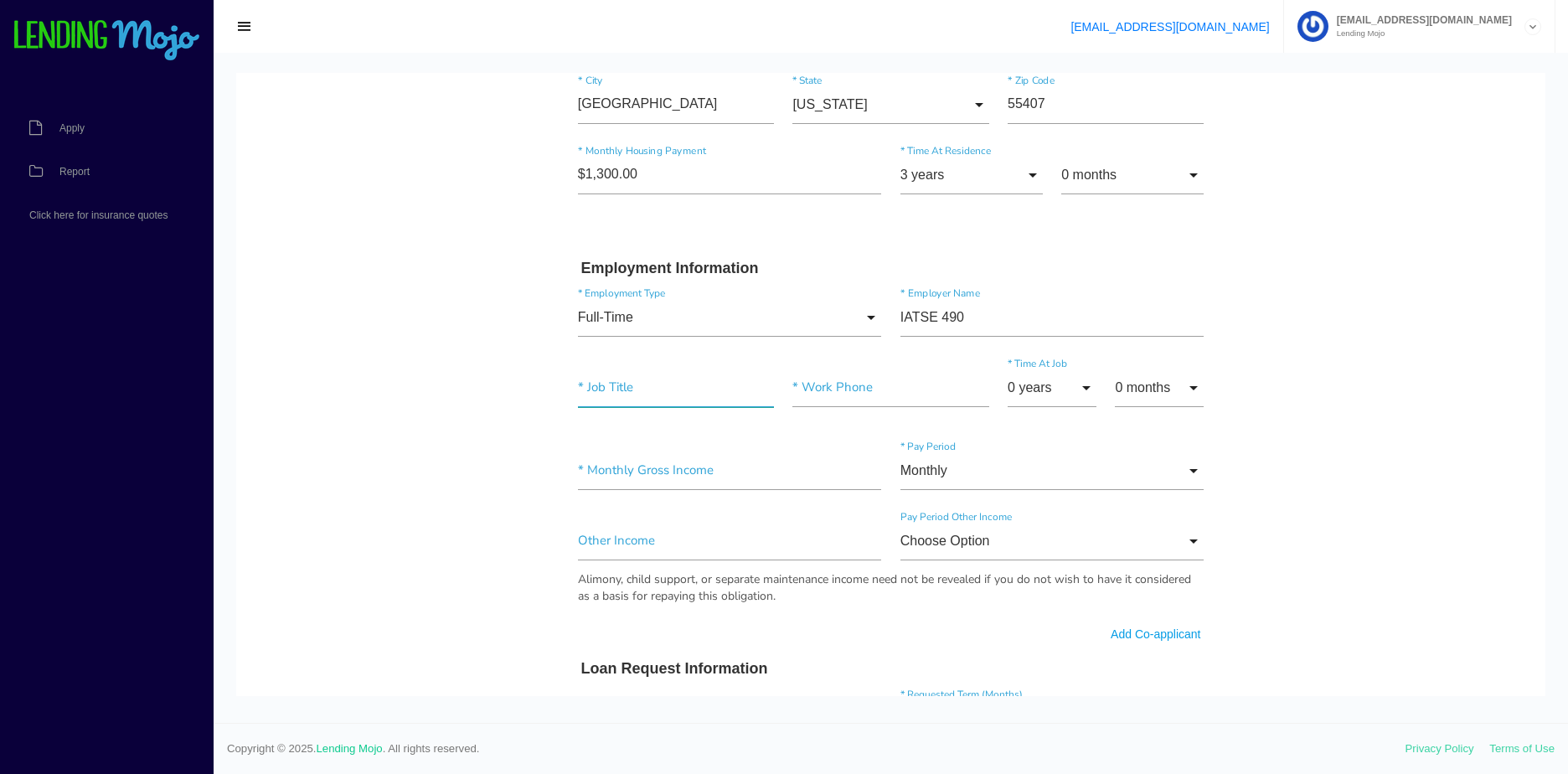
click at [657, 396] on input"] "text" at bounding box center [675, 388] width 196 height 39
paste input"] "STAGE TECH"
type input"] "STAGE TECH"
drag, startPoint x: 846, startPoint y: 382, endPoint x: 892, endPoint y: 384, distance: 46.0
click at [846, 382] on input"] "text" at bounding box center [891, 388] width 196 height 39
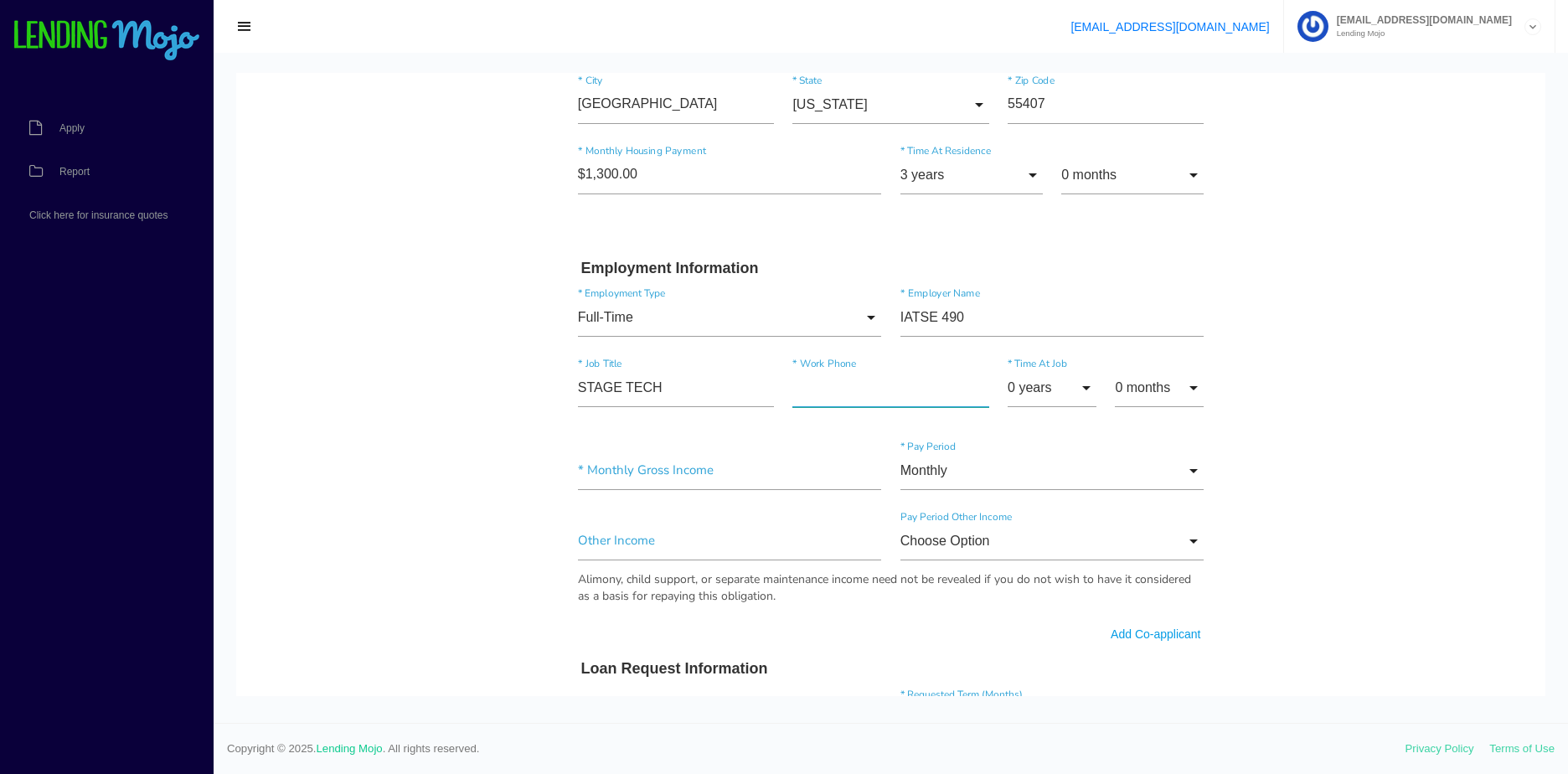
paste input"] "(612) 393-0550"
type input"] "(612) 393-0550"
click at [1035, 381] on input "0 years" at bounding box center [1052, 388] width 89 height 39
click at [1052, 73] on span "25 years" at bounding box center [1052, 52] width 89 height 42
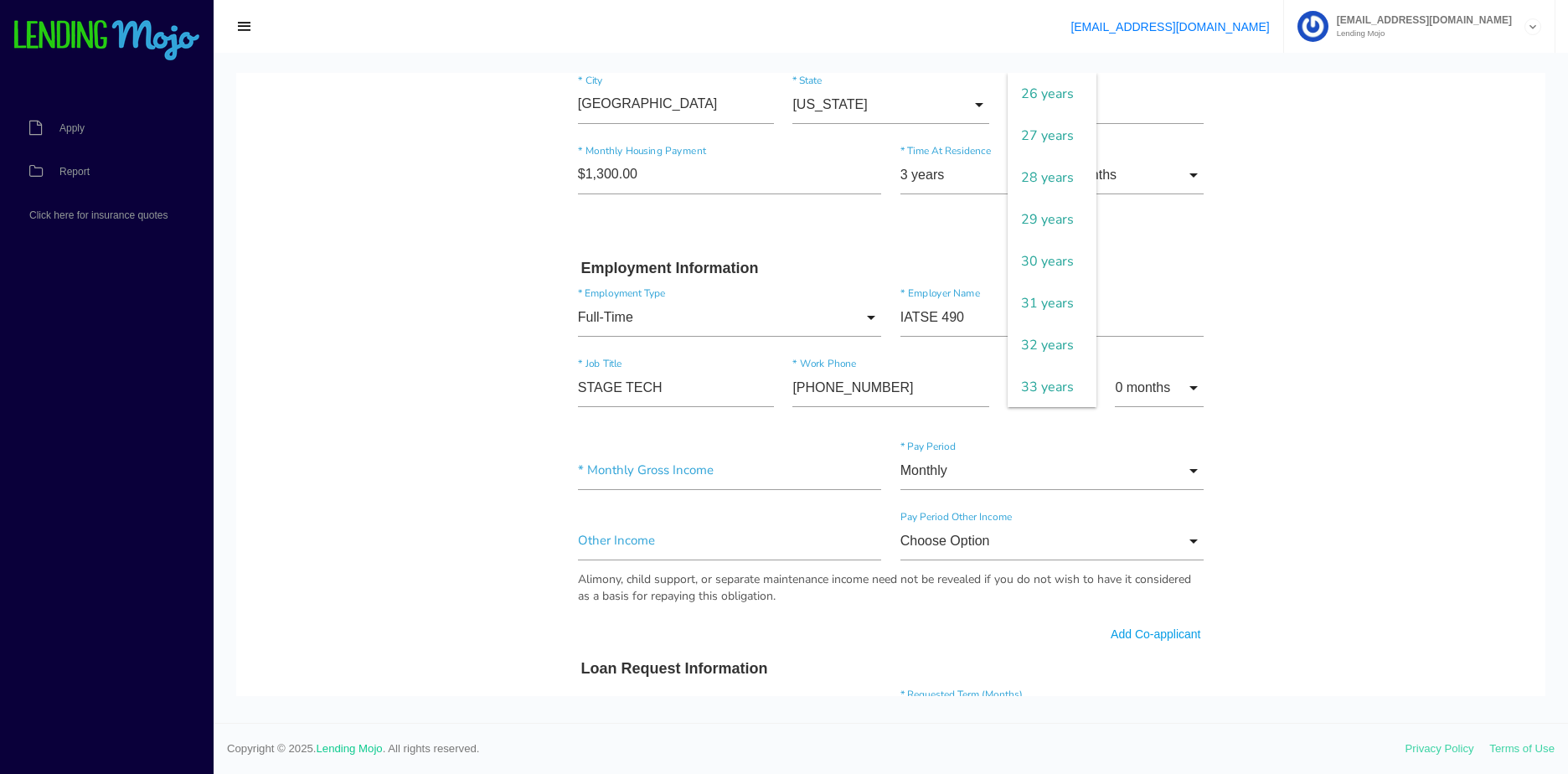
type input "25 years"
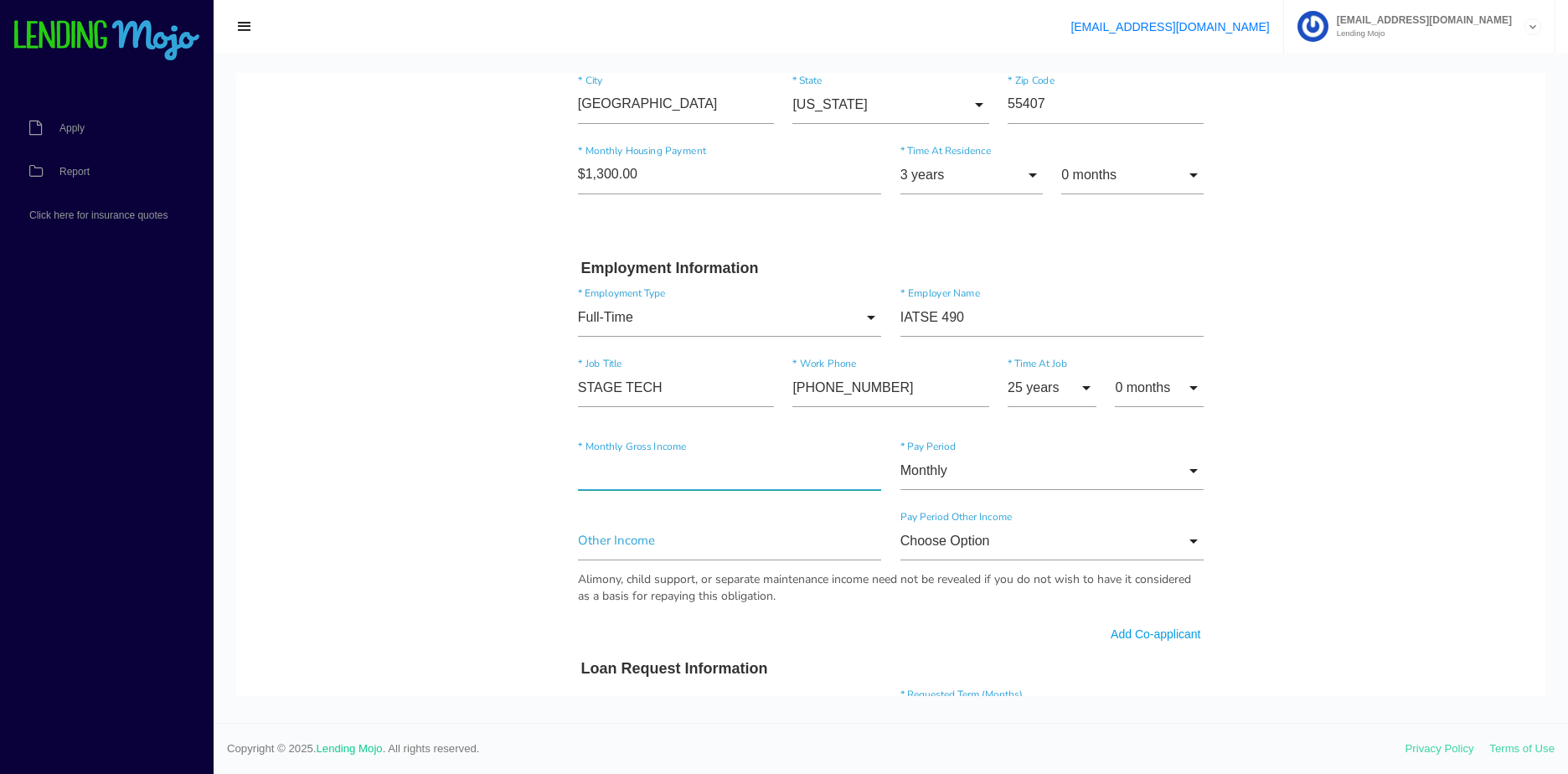
click at [595, 457] on input"] "text" at bounding box center [729, 471] width 304 height 39
type input"] "$9,732.00"
click at [936, 466] on input "Monthly" at bounding box center [1051, 471] width 304 height 39
drag, startPoint x: 1404, startPoint y: 447, endPoint x: 932, endPoint y: 528, distance: 478.9
click at [1402, 447] on body "Quick, Secure Financing Personalized to You. RYAN NATHANIEL SCOTT * First Name …" at bounding box center [891, 416] width 1309 height 1858
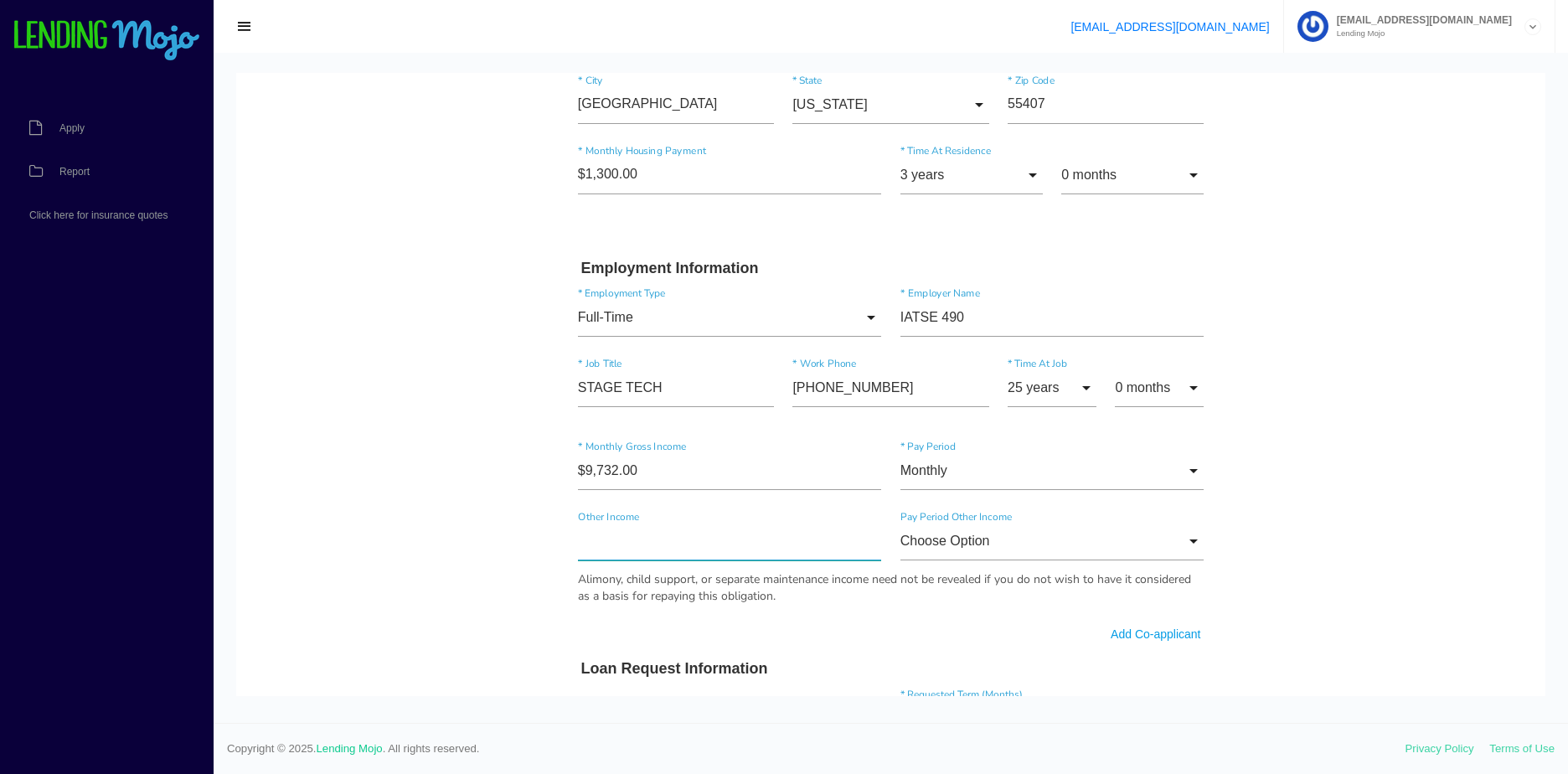
click at [754, 538] on input"] "text" at bounding box center [729, 541] width 304 height 39
click at [1378, 465] on body "Quick, Secure Financing Personalized to You. RYAN NATHANIEL SCOTT * First Name …" at bounding box center [891, 416] width 1309 height 1858
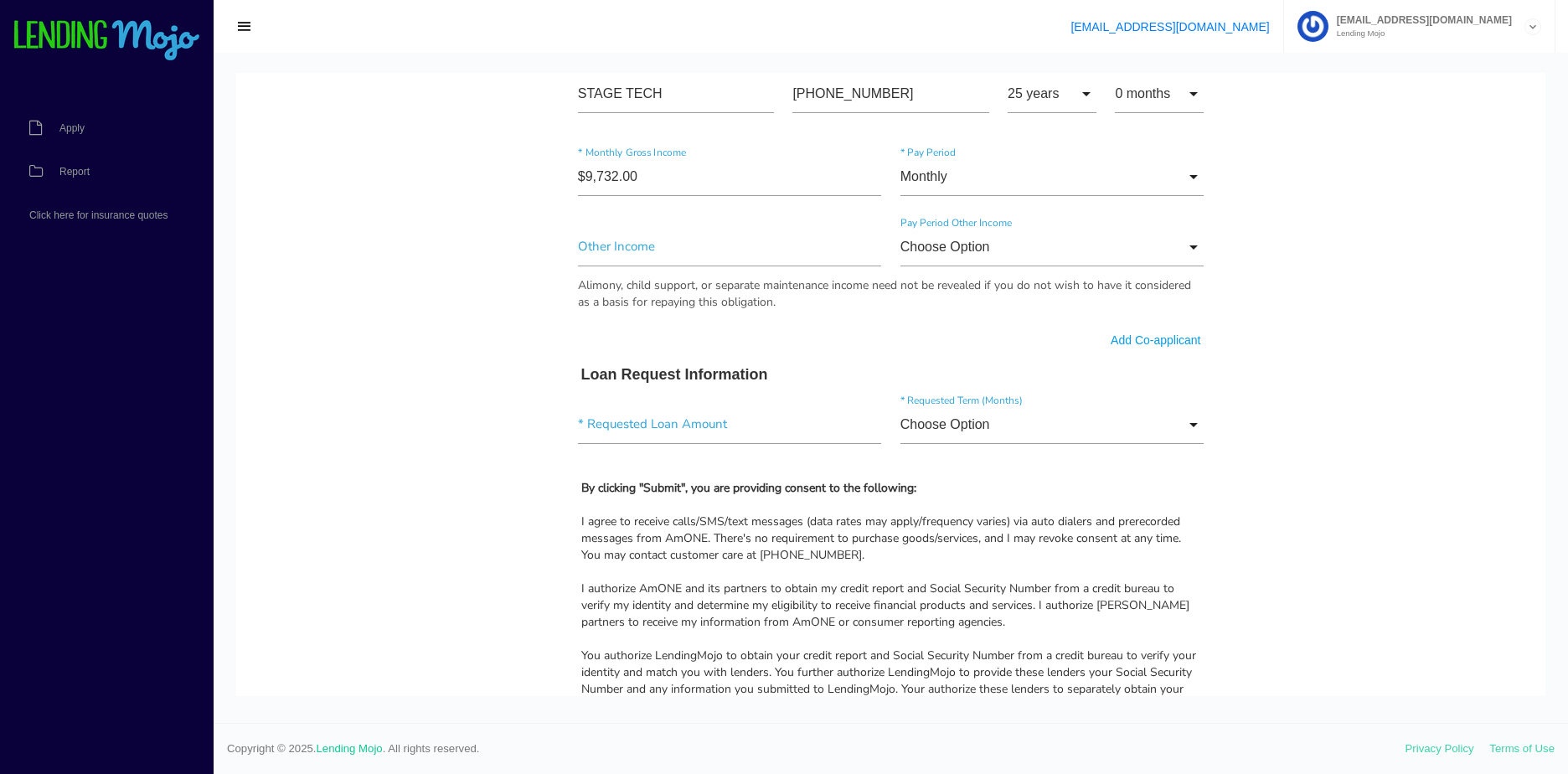
scroll to position [921, 0]
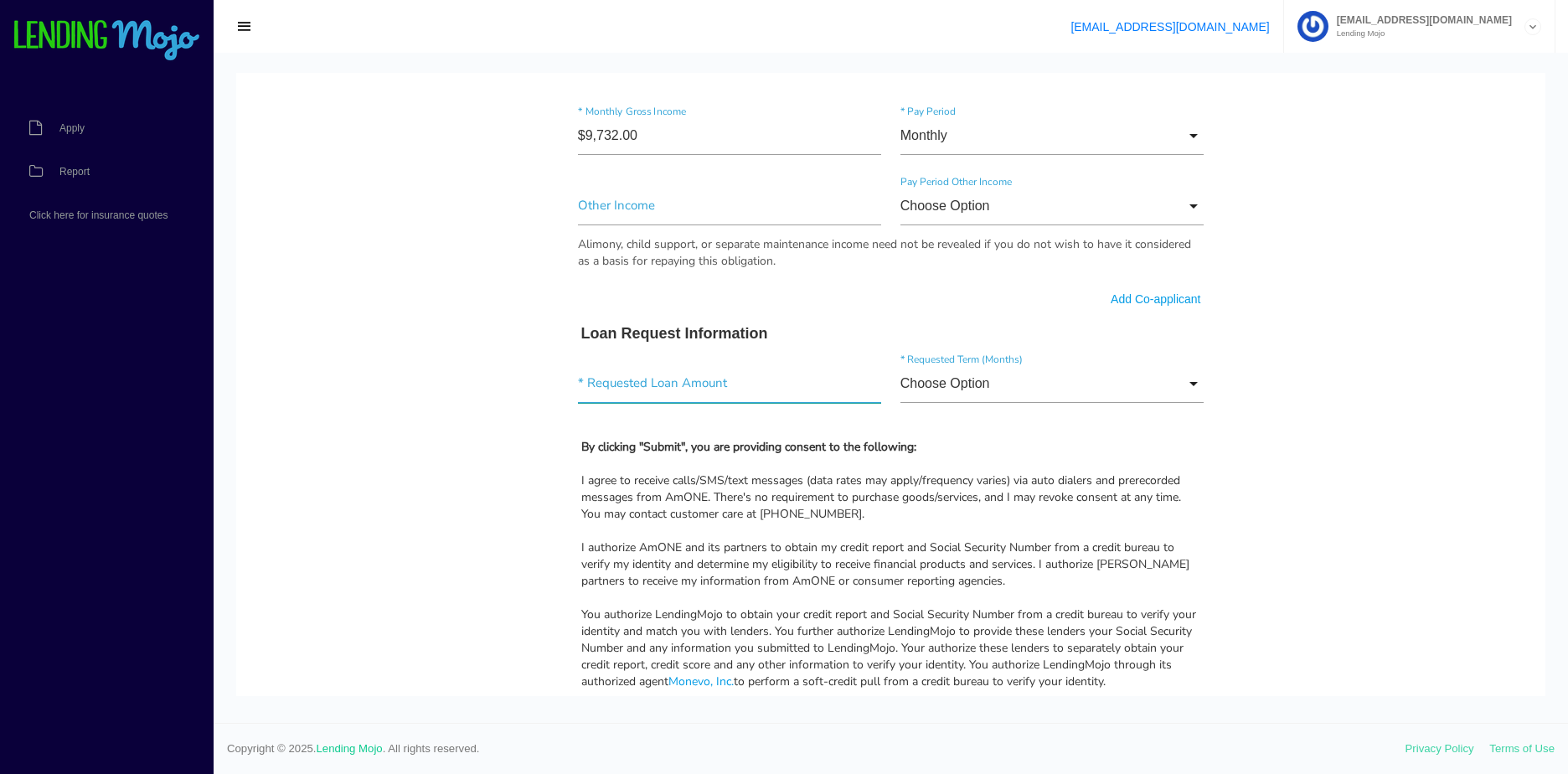
click at [640, 385] on input"] "text" at bounding box center [729, 383] width 304 height 39
type input"] "$3,600.00"
click at [964, 390] on input "Choose Option" at bounding box center [1051, 383] width 304 height 39
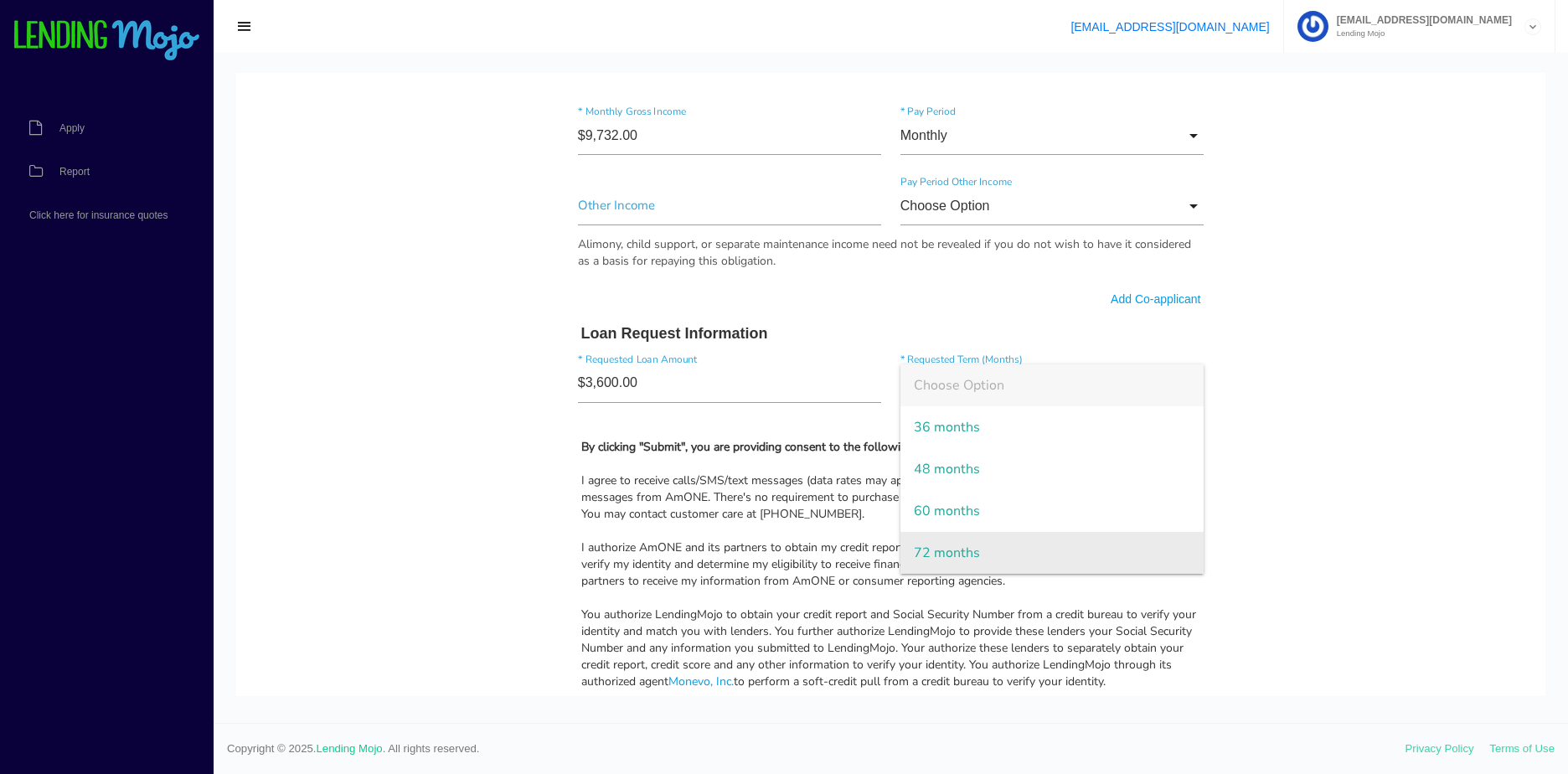
click at [952, 538] on span "72 months" at bounding box center [1051, 552] width 304 height 42
type input "72 months"
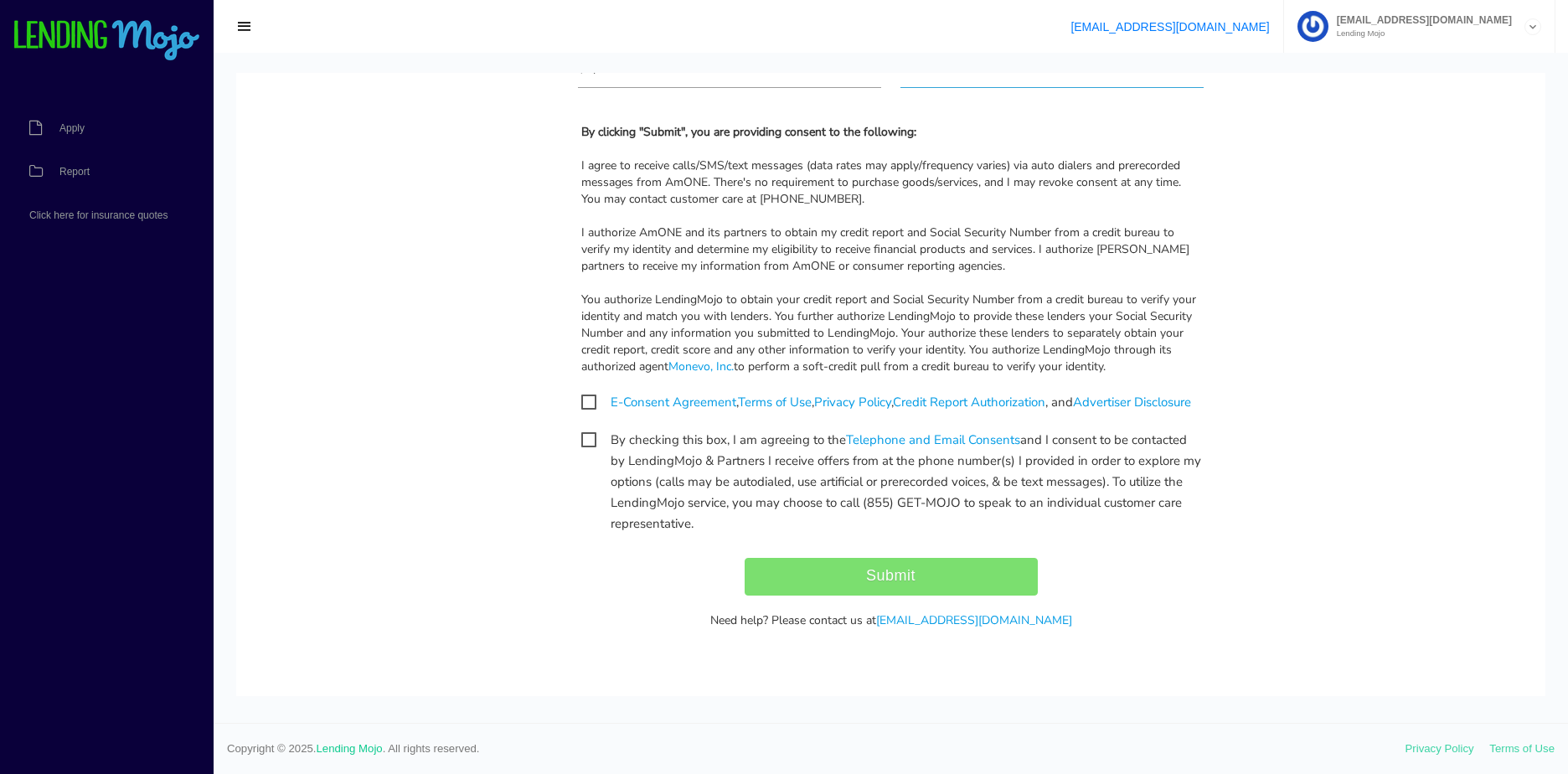
scroll to position [1255, 0]
drag, startPoint x: 579, startPoint y: 388, endPoint x: 577, endPoint y: 461, distance: 73.0
click at [581, 393] on span "E-Consent Agreement , Terms of Use , Privacy Policy , Credit Report Authorizati…" at bounding box center [886, 402] width 610 height 21
checkbox input "true"
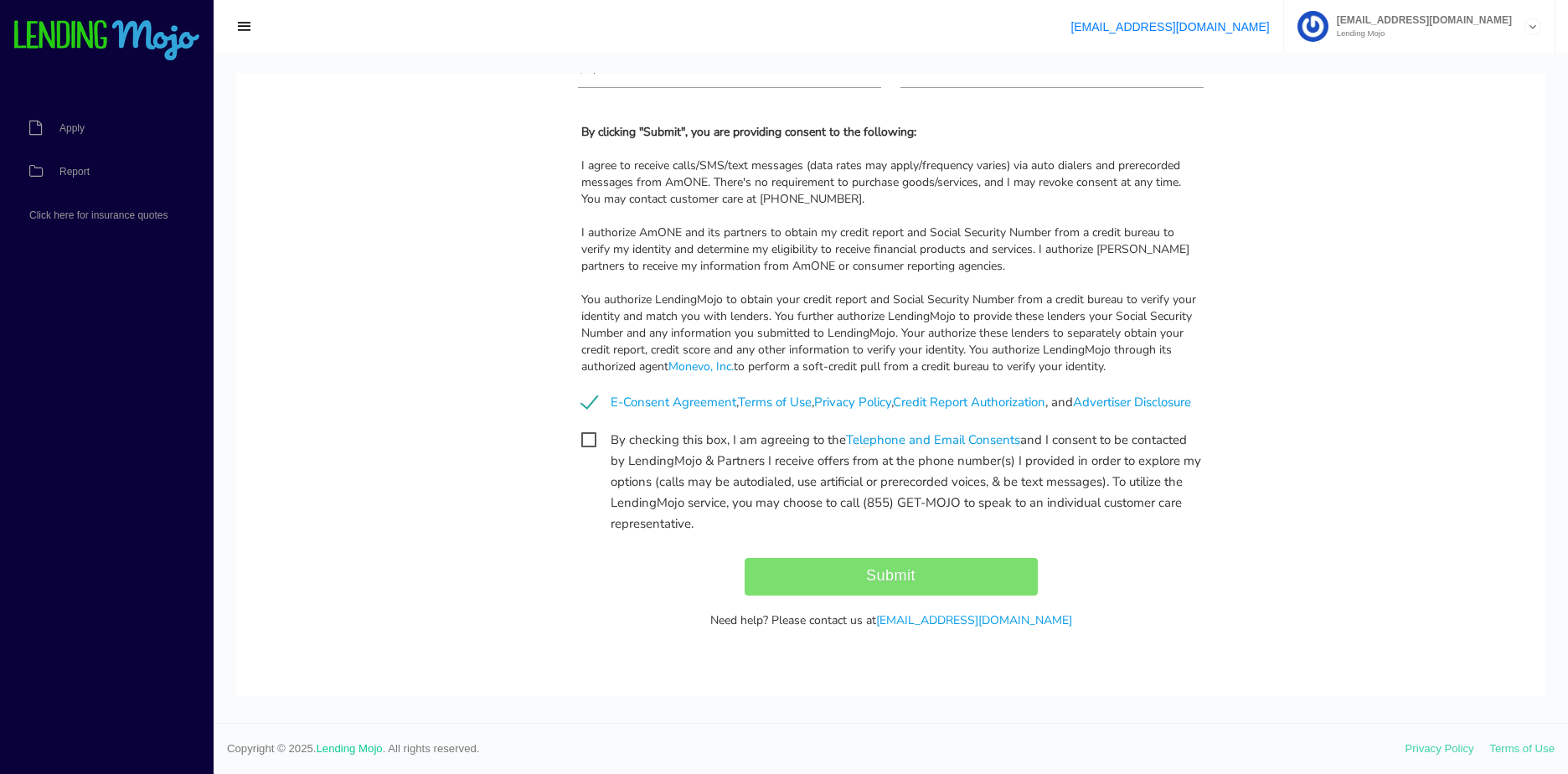
click at [584, 439] on span "By checking this box, I am agreeing to the Telephone and Email Consents and I c…" at bounding box center [891, 440] width 620 height 21
checkbox input "true"
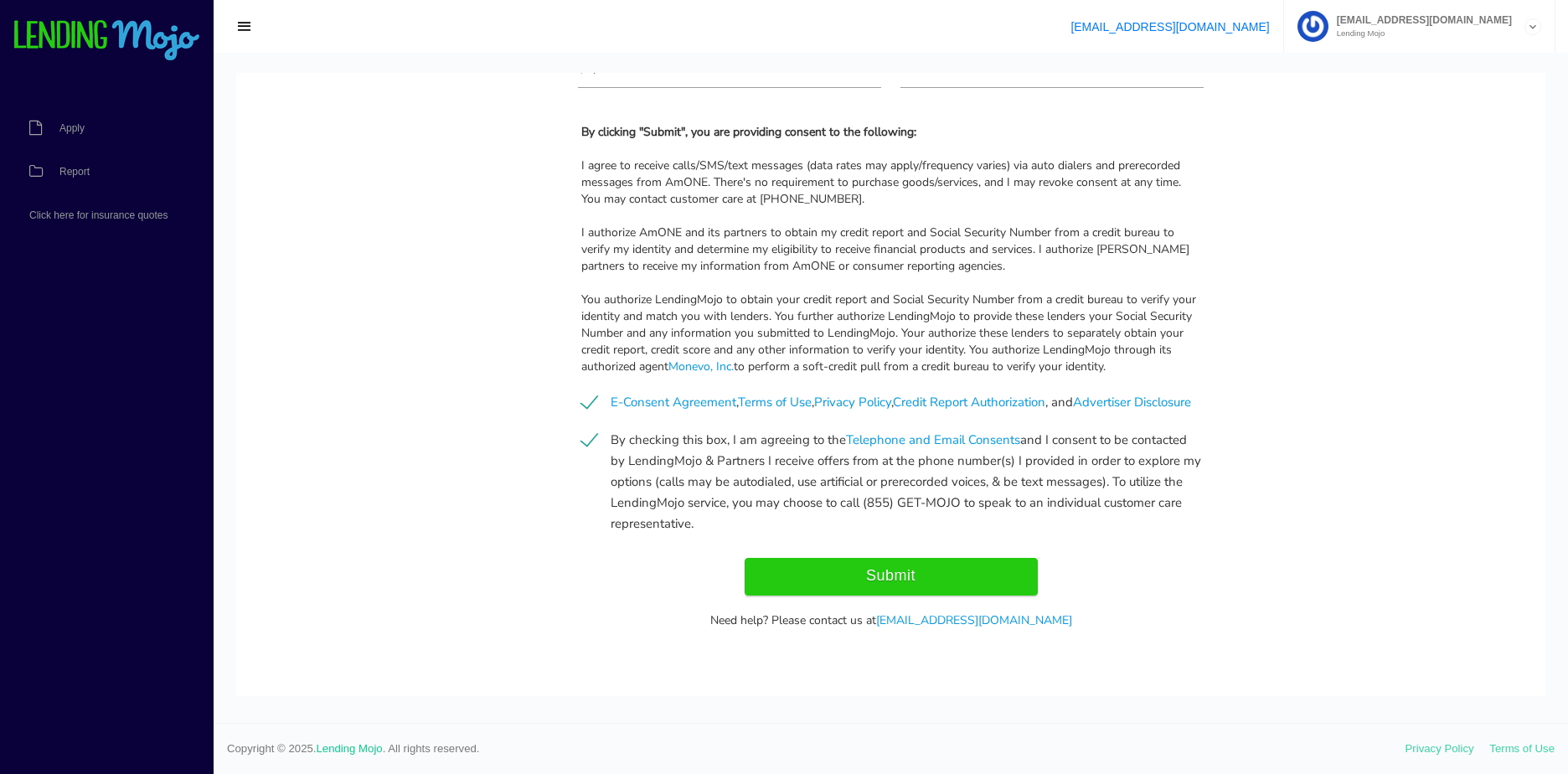
click at [945, 578] on input "Submit" at bounding box center [891, 576] width 293 height 38
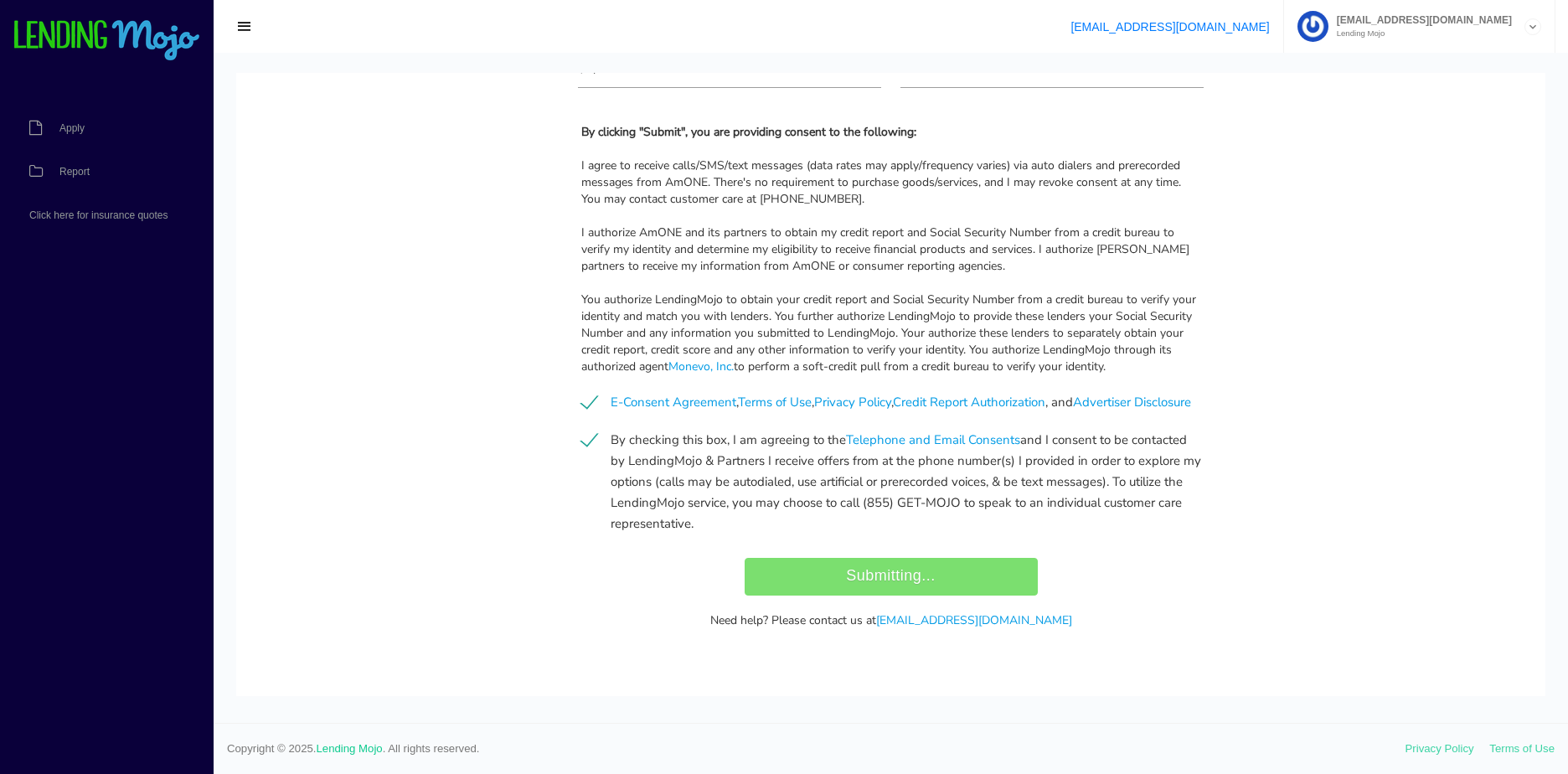
type input "Submit"
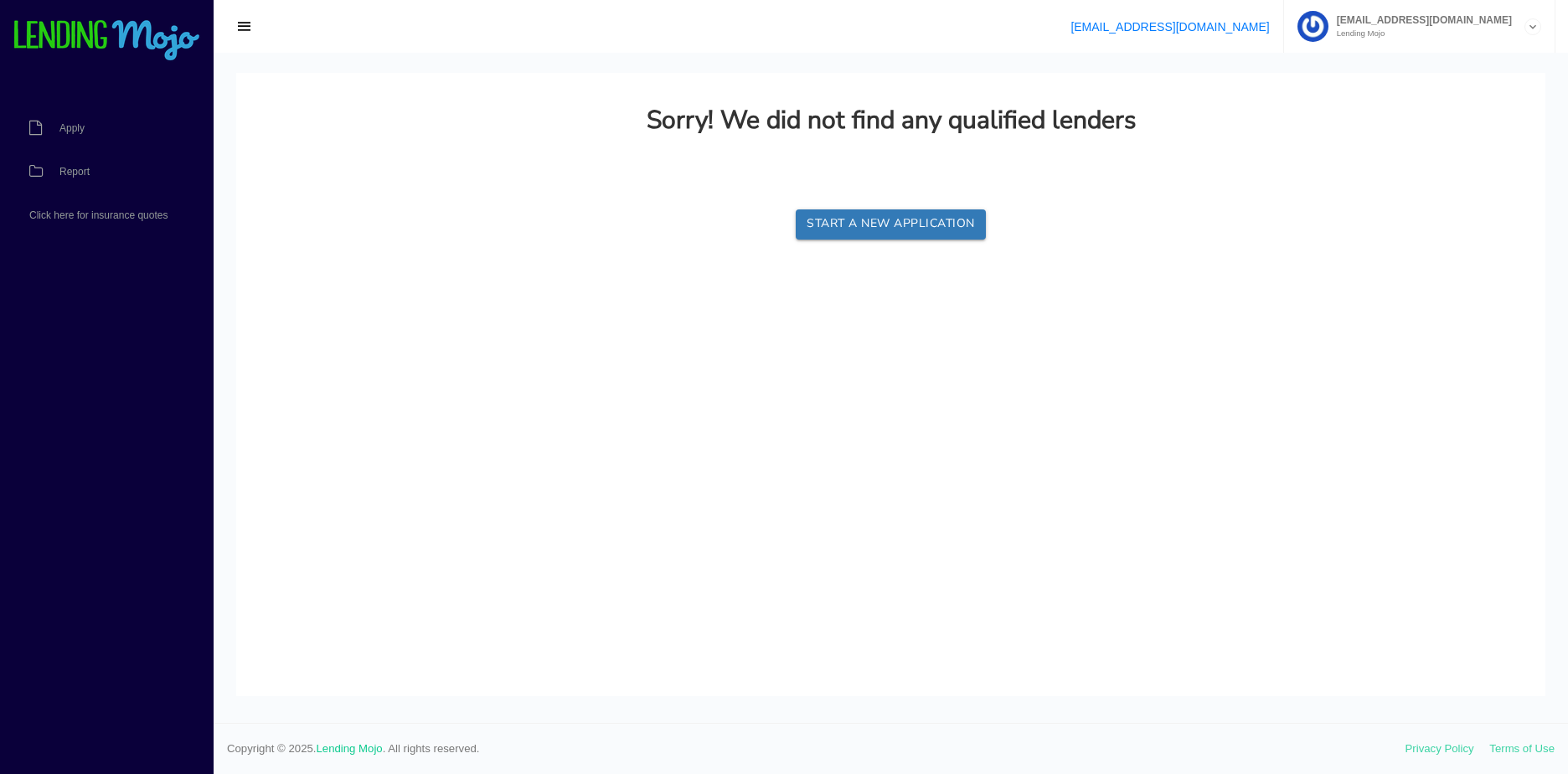
scroll to position [0, 0]
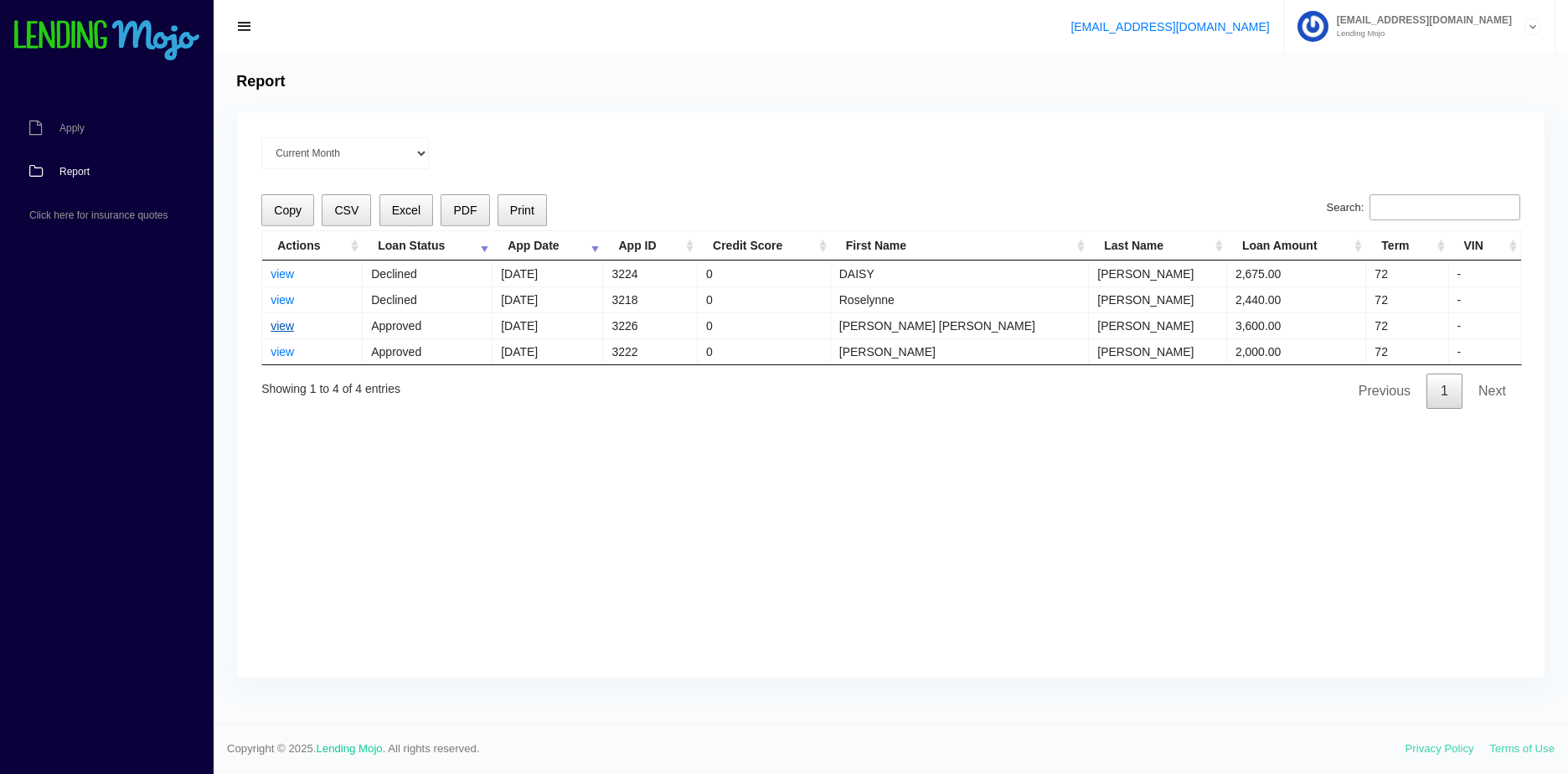
click at [273, 325] on link "view" at bounding box center [282, 325] width 23 height 14
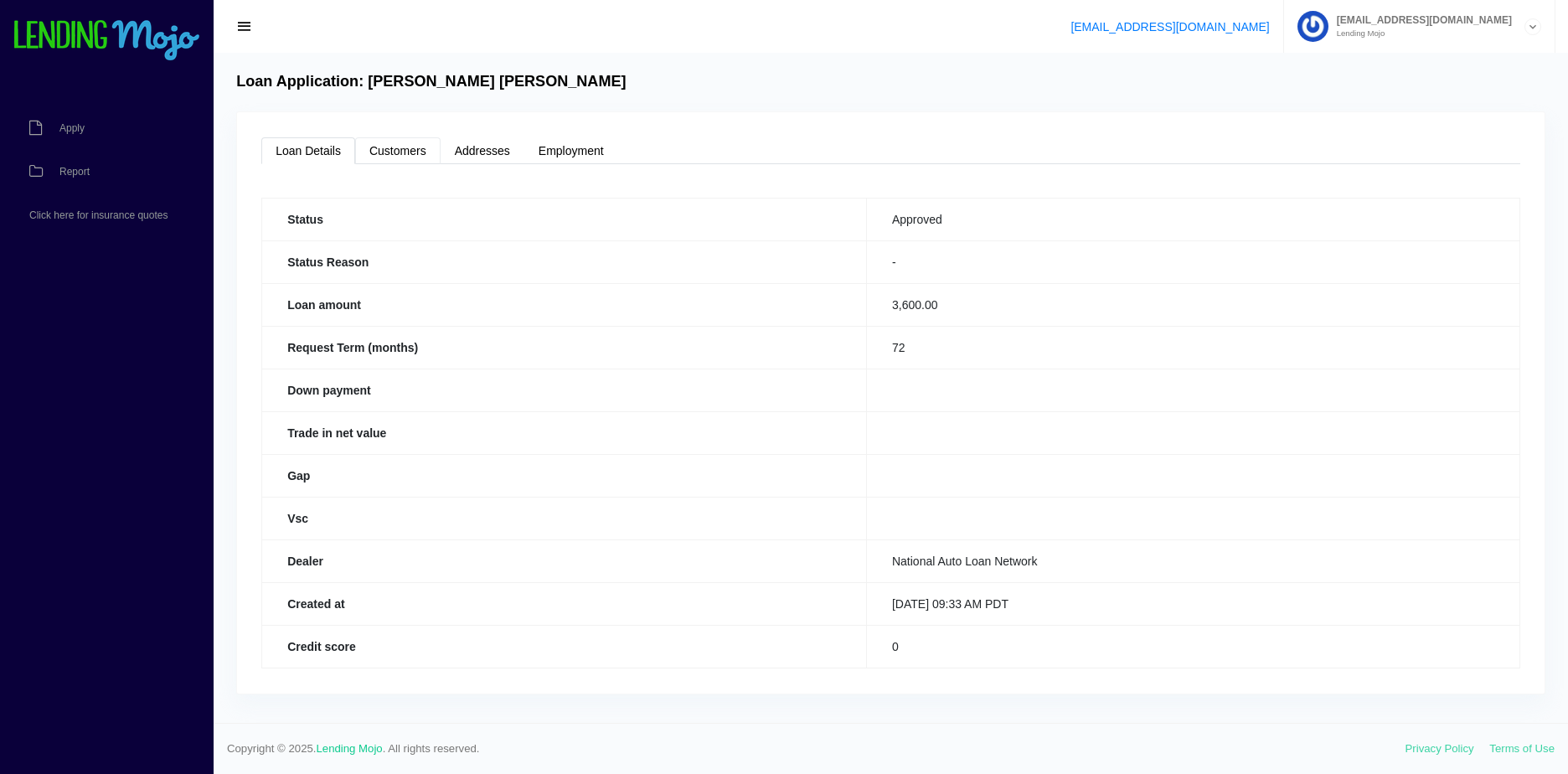
click at [395, 148] on link "Customers" at bounding box center [397, 151] width 85 height 27
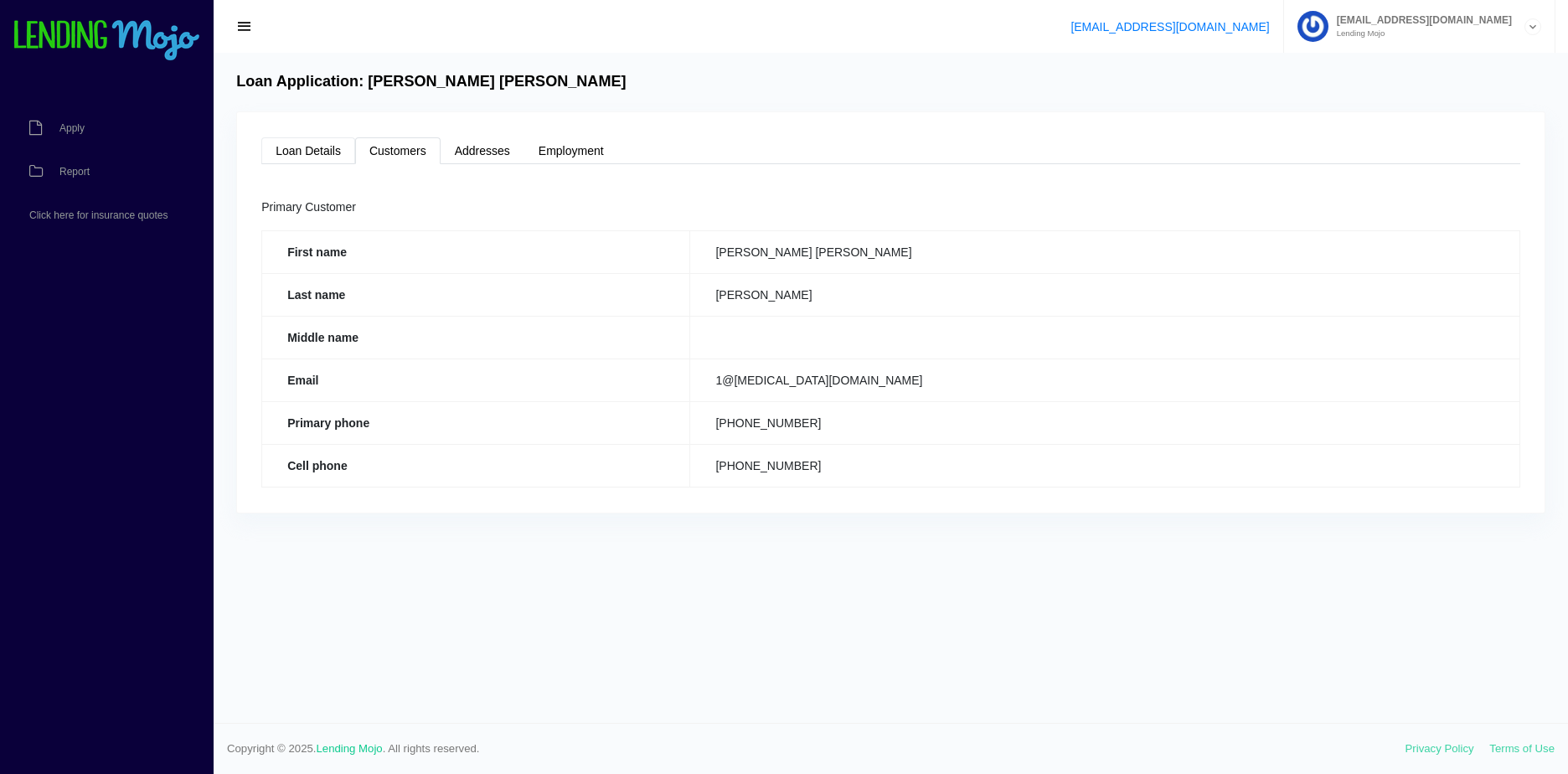
click at [331, 147] on link "Loan Details" at bounding box center [309, 151] width 94 height 27
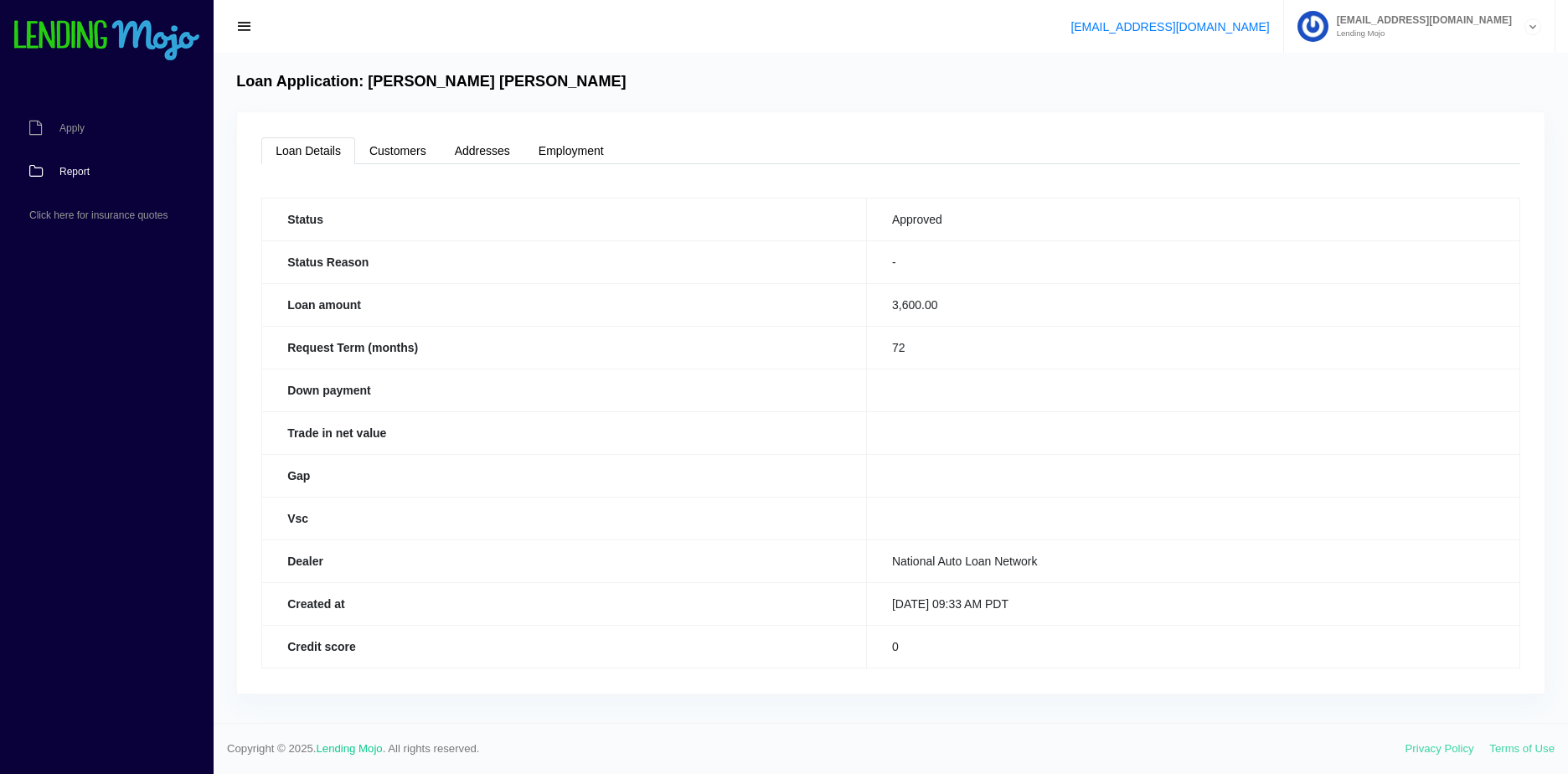
click at [131, 173] on link "Report" at bounding box center [98, 171] width 197 height 43
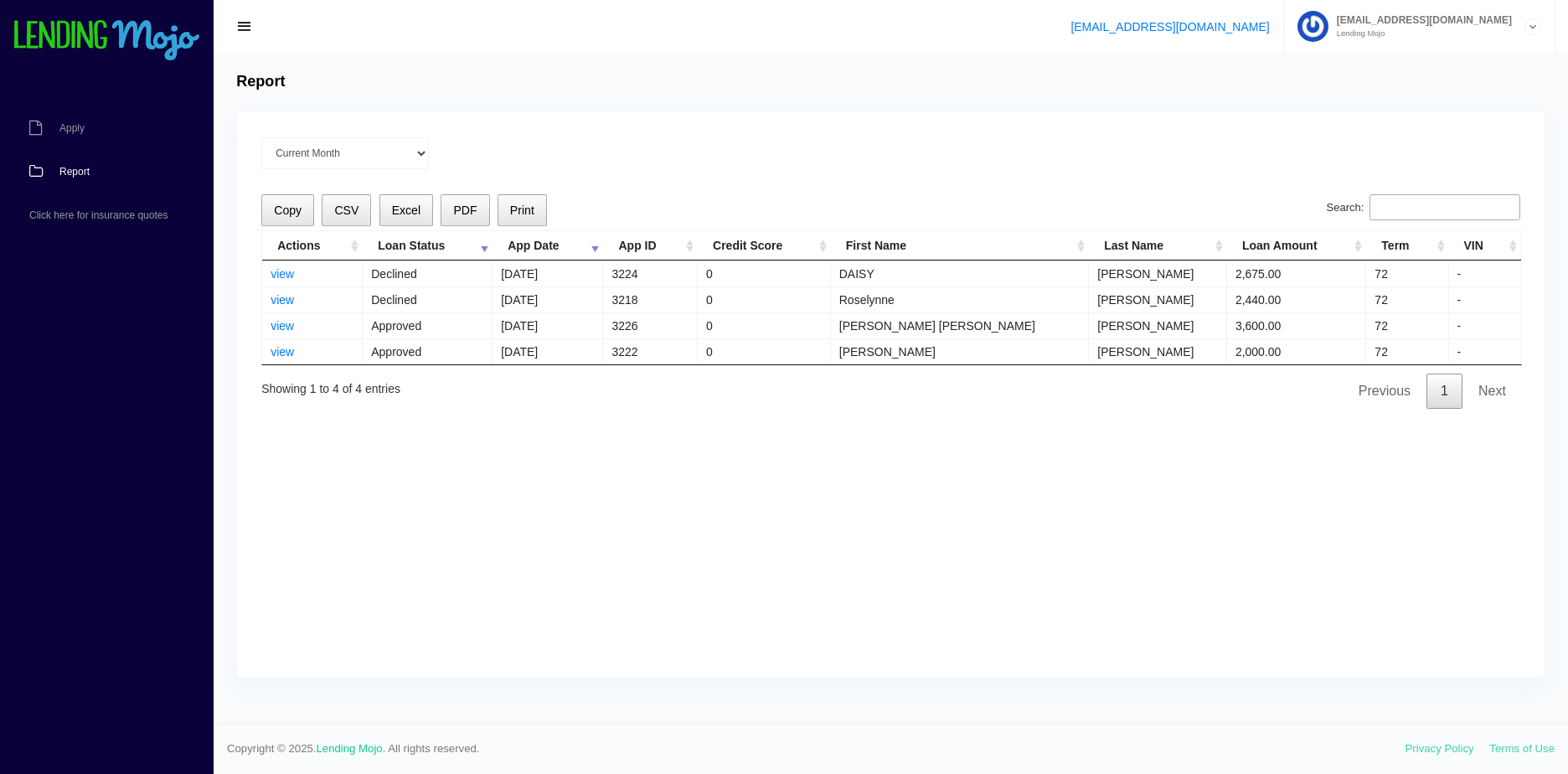
click at [721, 426] on div "Current Month [DATE] [DATE] [DATE] [DATE] [DATE] All time Loading Copy CSV Exce…" at bounding box center [891, 393] width 1307 height 564
